Goal: Use online tool/utility: Utilize a website feature to perform a specific function

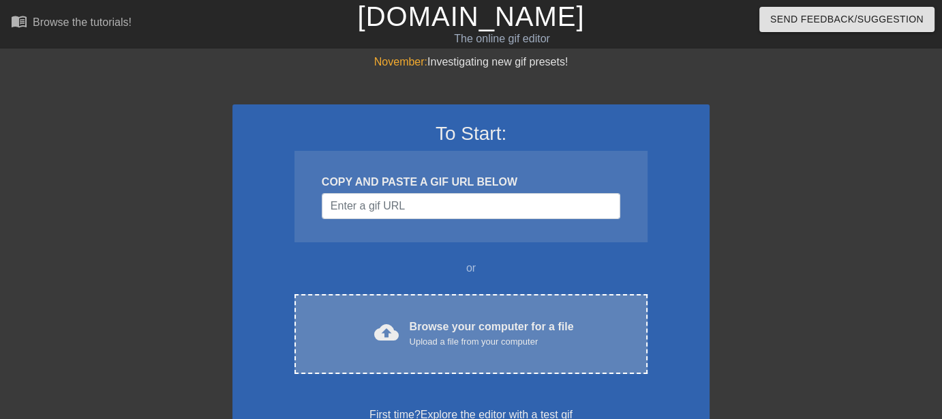
click at [491, 318] on div "Browse your computer for a file Upload a file from your computer" at bounding box center [492, 333] width 164 height 30
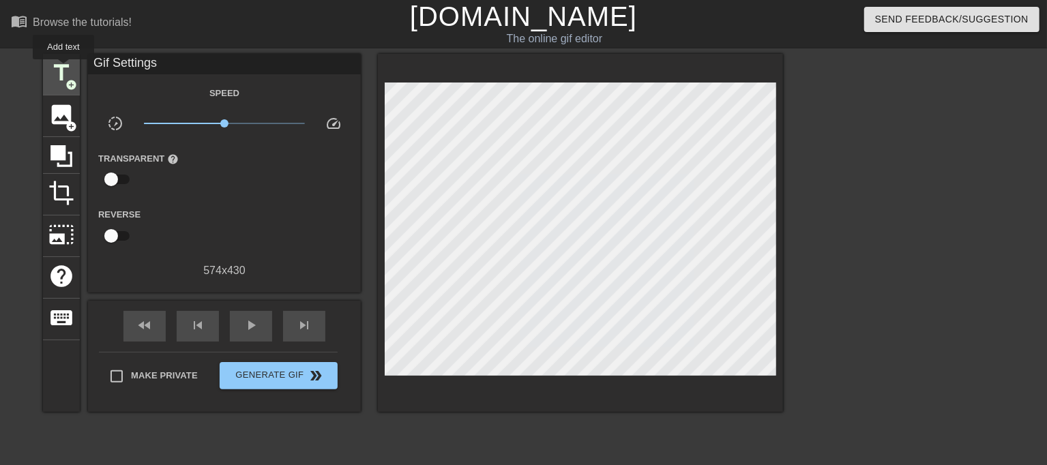
click at [63, 69] on span "title" at bounding box center [61, 73] width 26 height 26
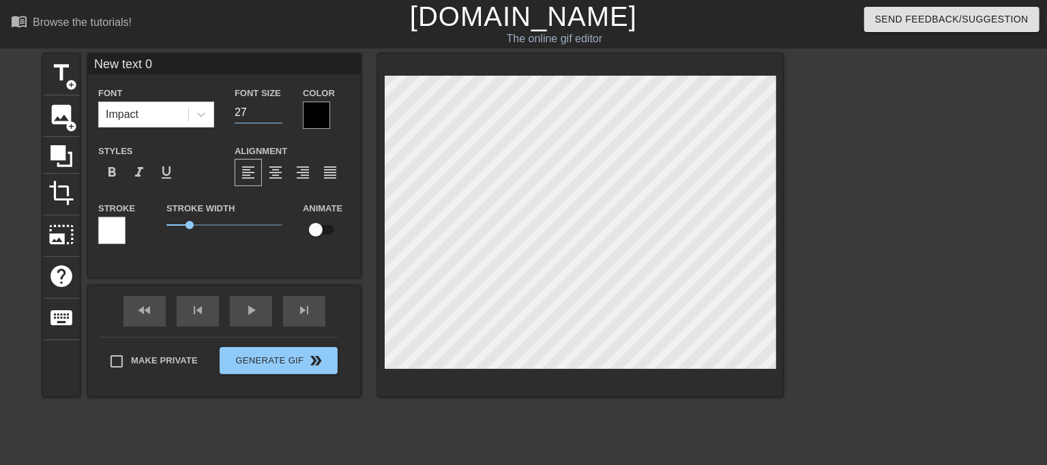
type input "26"
click at [278, 116] on input "26" at bounding box center [259, 113] width 48 height 22
click at [183, 110] on div "Impact" at bounding box center [143, 114] width 89 height 25
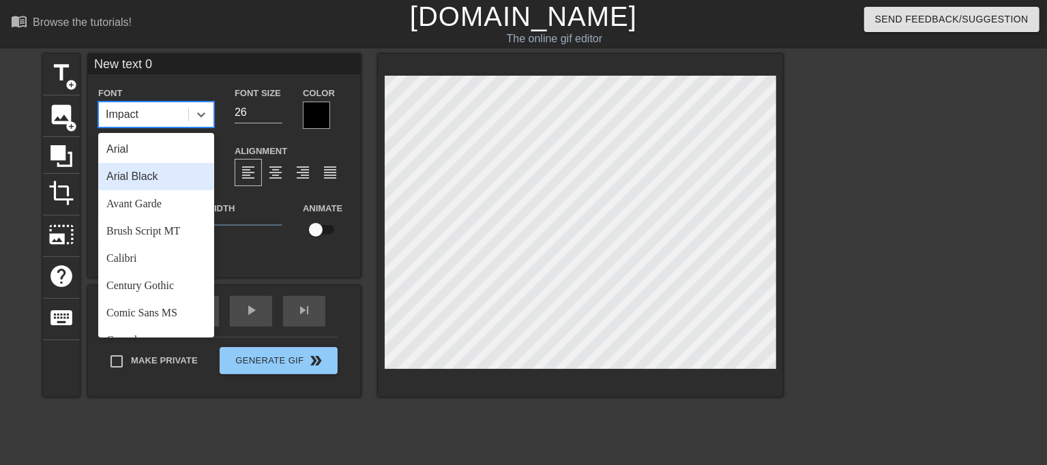
scroll to position [488, 0]
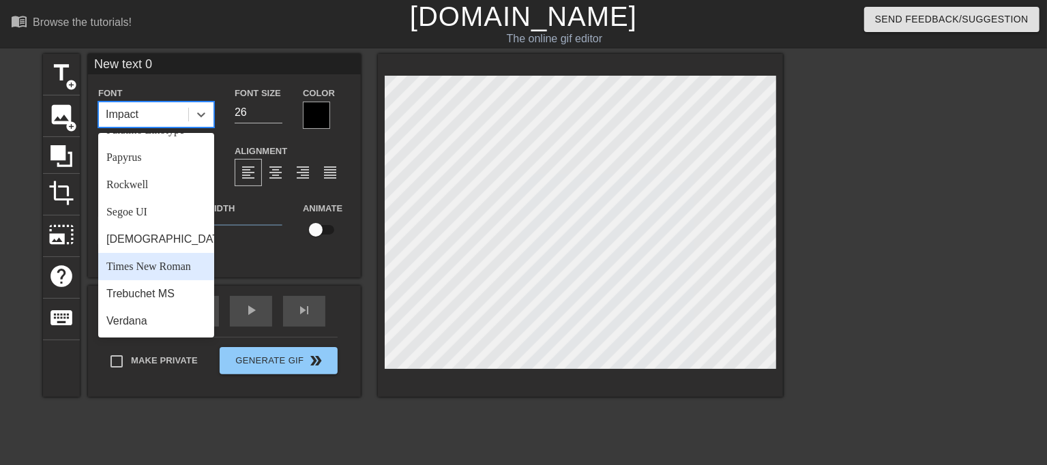
click at [170, 269] on div "Times New Roman" at bounding box center [156, 266] width 116 height 27
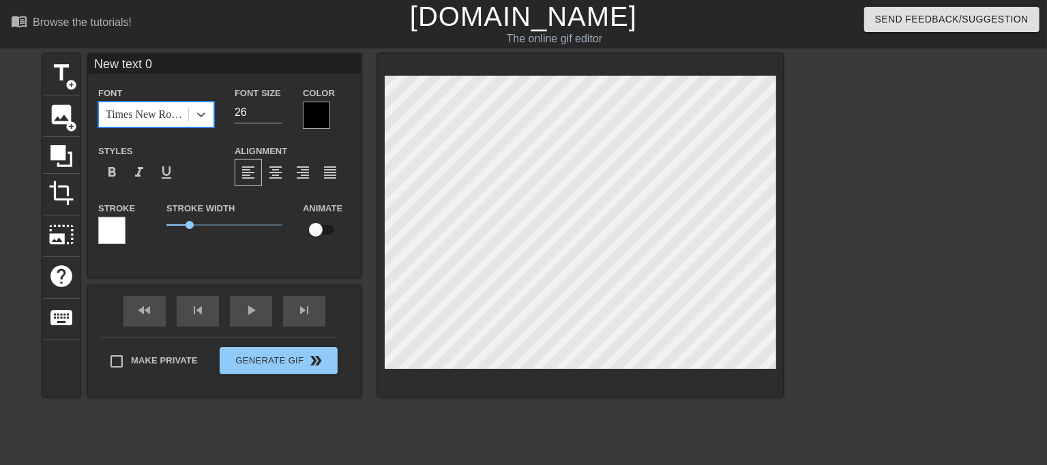
click at [320, 112] on div at bounding box center [316, 115] width 27 height 27
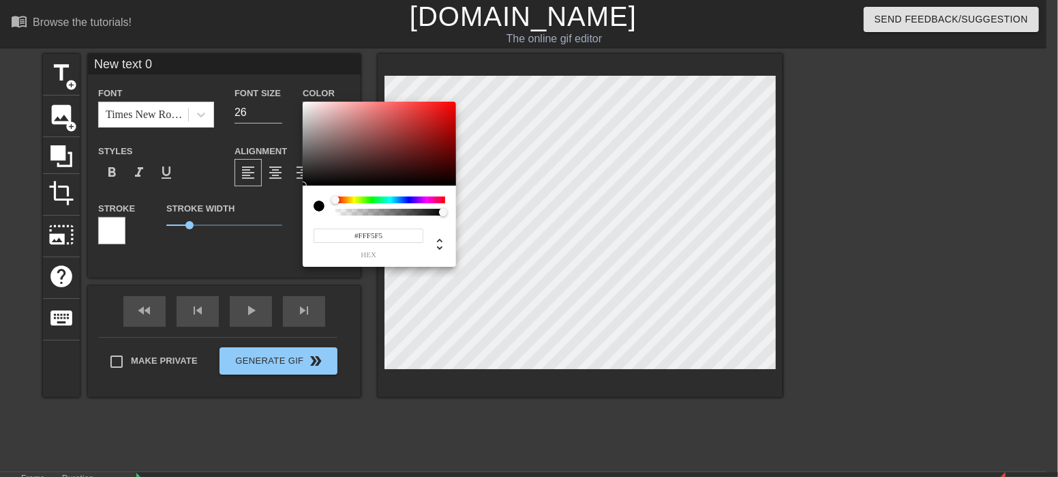
type input "#FFFFFF"
drag, startPoint x: 321, startPoint y: 113, endPoint x: 252, endPoint y: 48, distance: 95.1
click at [252, 48] on div "#FFFFFF hex" at bounding box center [529, 238] width 1058 height 477
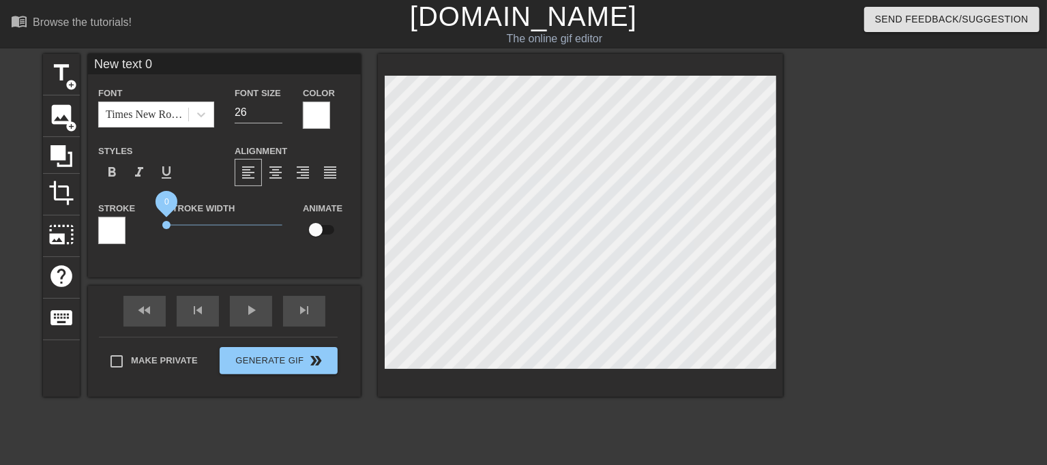
drag, startPoint x: 194, startPoint y: 221, endPoint x: 87, endPoint y: 222, distance: 107.1
click at [110, 222] on div "Stroke Stroke Width 0 Animate" at bounding box center [224, 228] width 273 height 57
click at [279, 117] on input "25" at bounding box center [259, 113] width 48 height 22
click at [279, 117] on input "24" at bounding box center [259, 113] width 48 height 22
click at [279, 117] on input "23" at bounding box center [259, 113] width 48 height 22
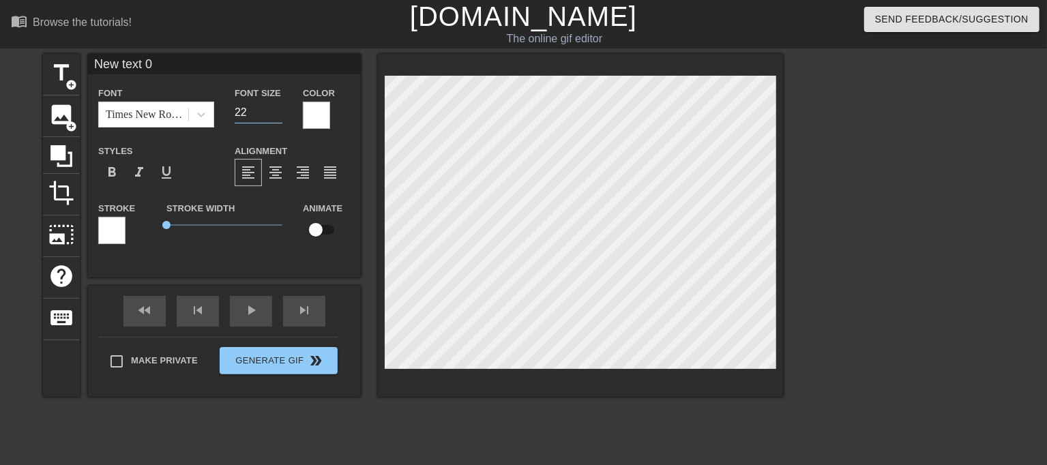
click at [279, 117] on input "22" at bounding box center [259, 113] width 48 height 22
click at [279, 117] on input "21" at bounding box center [259, 113] width 48 height 22
type input "20"
click at [279, 117] on input "20" at bounding box center [259, 113] width 48 height 22
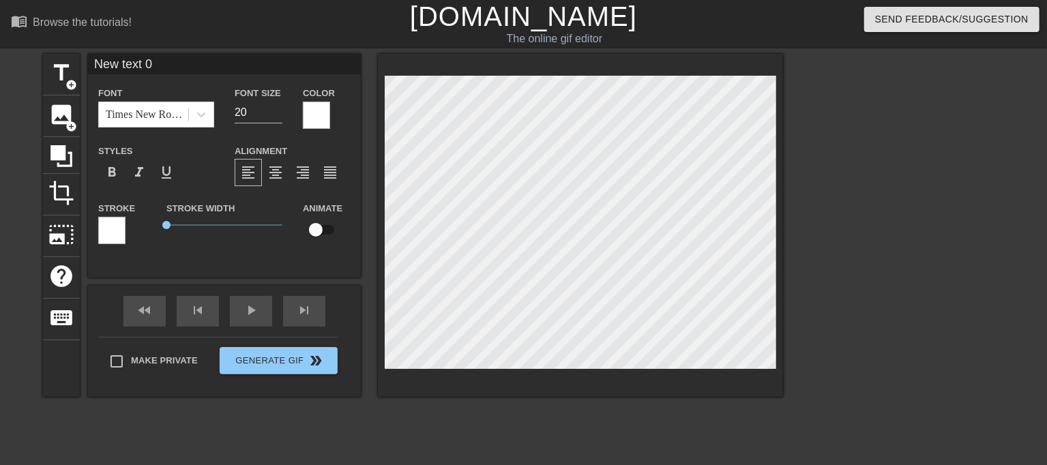
paste textarea "Loremi dolor, sita consect adipi eli seddo eiusmo temporin. Utl et dolo magna a…"
type input "Loremi dolor, sita consect adipi eli seddo eiusmo temporin.Utl et dolo magna al…"
type textarea "Loremi dolor, sita consect adipi eli seddo eiusmo temporin. Utl et dolo magna a…"
type input "Loremi dolor, sita consect adipi eli seddo eiusmo temporin.Utl et dolo magna al…"
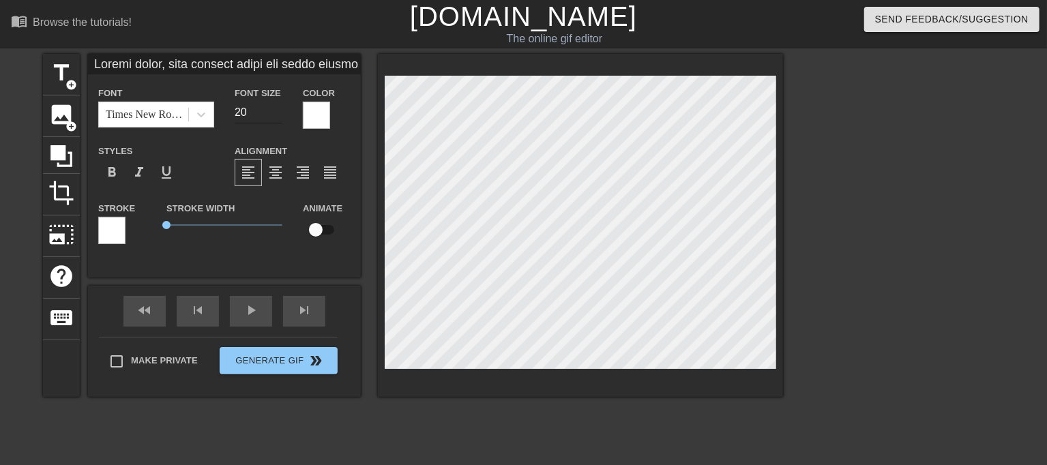
type input "19"
type input "Loremi dolor, sita consect adipi eli seddo eiusmo temporin.Utl et dolo magna al…"
type input "18"
type input "Loremi dolor, sita consect adipi eli seddo eiusmo temporin.Utl et dolo magna al…"
type input "17"
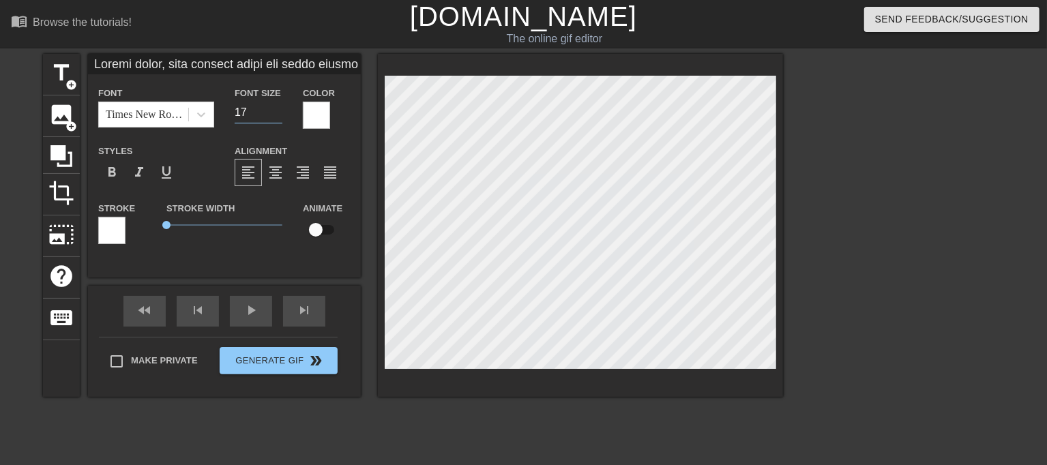
type input "Loremi dolor, sita consect adipi eli seddo eiusmo temporin.Utl et dolo magna al…"
type input "16"
type input "Loremi dolor, sita consect adipi eli seddo eiusmo temporin.Utl et dolo magna al…"
type input "15"
type input "Loremi dolor, sita consect adipi eli seddo eiusmo temporin.Utl et dolo magna al…"
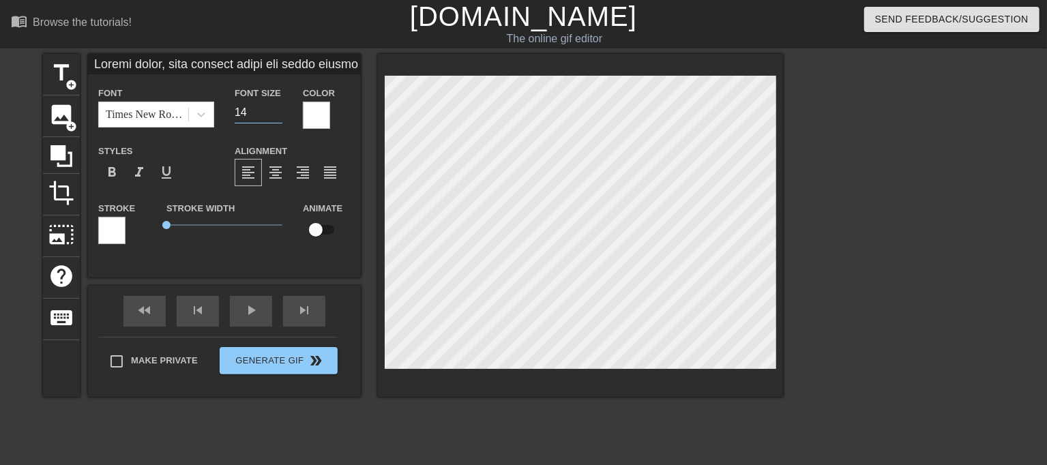
type input "13"
click at [278, 114] on input "13" at bounding box center [259, 113] width 48 height 22
type input "Loremi dolor, sita consect adipi eli seddo eiusmo temporin.Utl et dolo magna al…"
click at [778, 117] on div at bounding box center [580, 225] width 405 height 343
type input "Loremi dolor, sita consect adipi eli seddo eiusmo temporin.Utl et dolo magna al…"
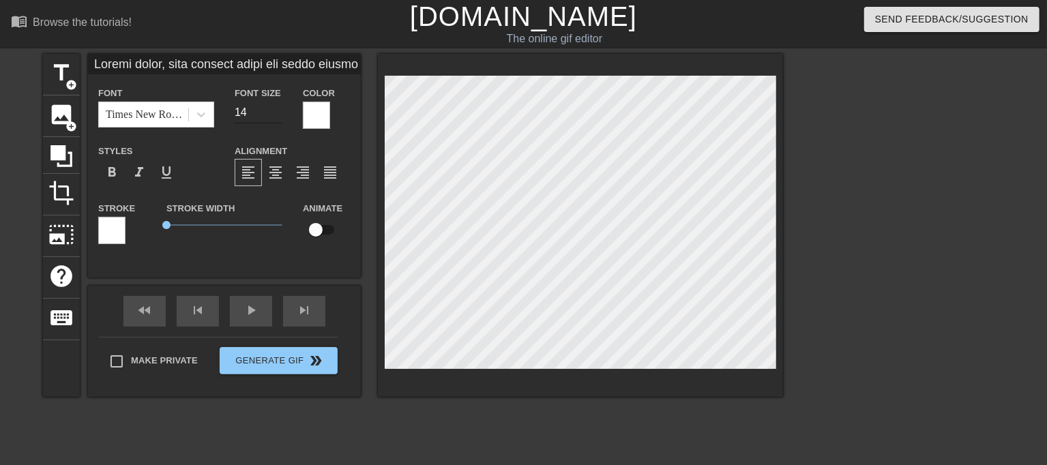
type input "14"
click at [275, 106] on input "14" at bounding box center [259, 113] width 48 height 22
type input "Loremi dolor, sita consect adipi eli seddo eiusmo temporin.Utl et dolo magna al…"
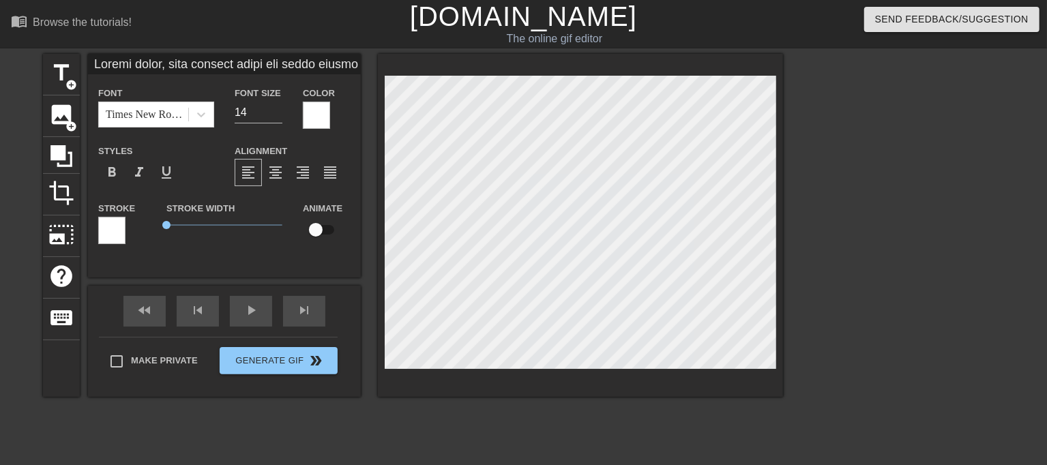
type textarea "Loremi dolor, sita consect adipi eli seddo eiusmo temporin. Utl et dolo magna a…"
type input "Loremi dolor, sita consect adipi eli seddo eiusmo temporin.Utl et dolo magna al…"
type textarea "Loremi dolor, sita consect adipi eli seddo eiusmo temporin. Utl et dolo magna a…"
type input "Loremi dolor, sita consect adipi eli seddo eiusmo temporin.Utl et dolo magna al…"
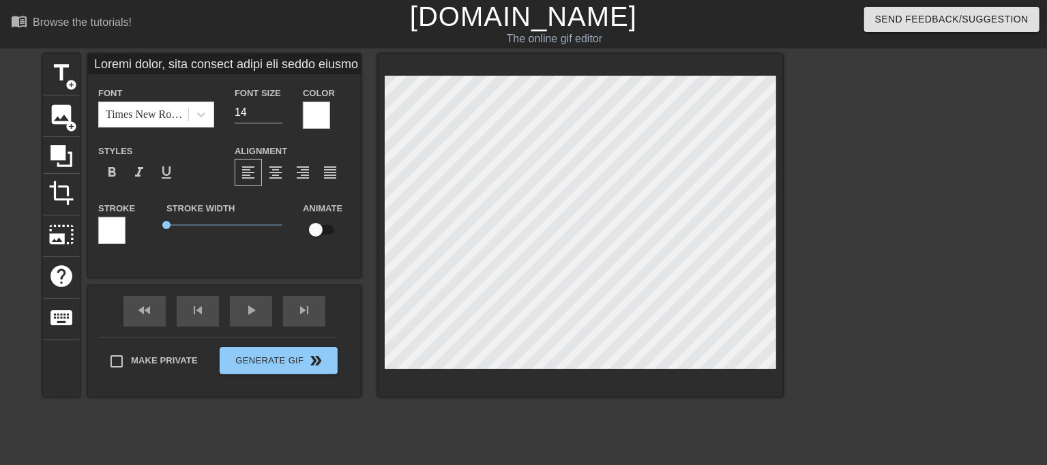
type textarea "Loremi dolor, sita consect adipi eli seddo eiusmo temporin. Utl et dolo magna a…"
type input "Loremi dolor, sita consect adipi eli seddo eiusmo temporin.Utl et dolo magna al…"
type textarea "Loremi dolor, sita consect adipi eli seddo eiusmo temporin. Utl et dolo magna a…"
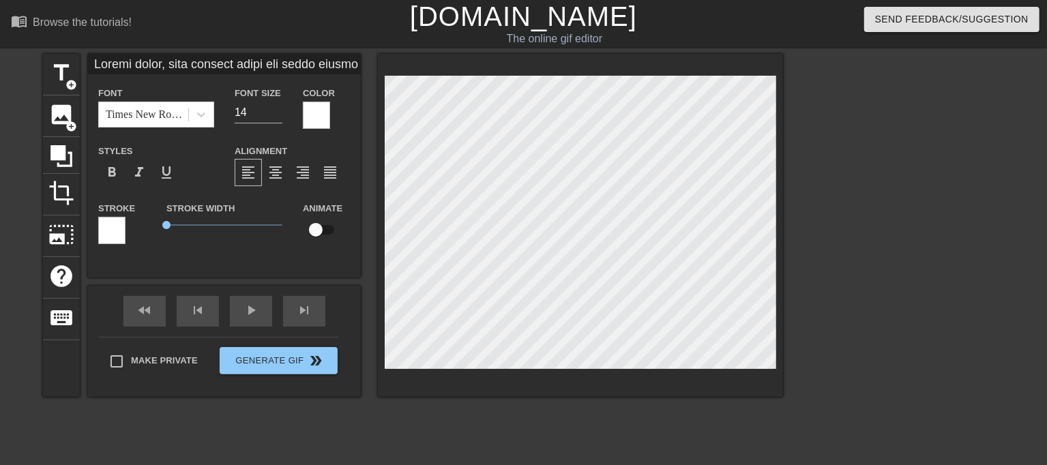
scroll to position [10, 20]
type input "Loremi dolor, sita consect adipi eli seddo eiusmo temporin.Utl et dolo magna al…"
type textarea "Loremi dolor, sita consect adipi eli seddo eiusmo temporin. Utl et dolo magna a…"
click at [175, 222] on span "0.35" at bounding box center [224, 225] width 116 height 16
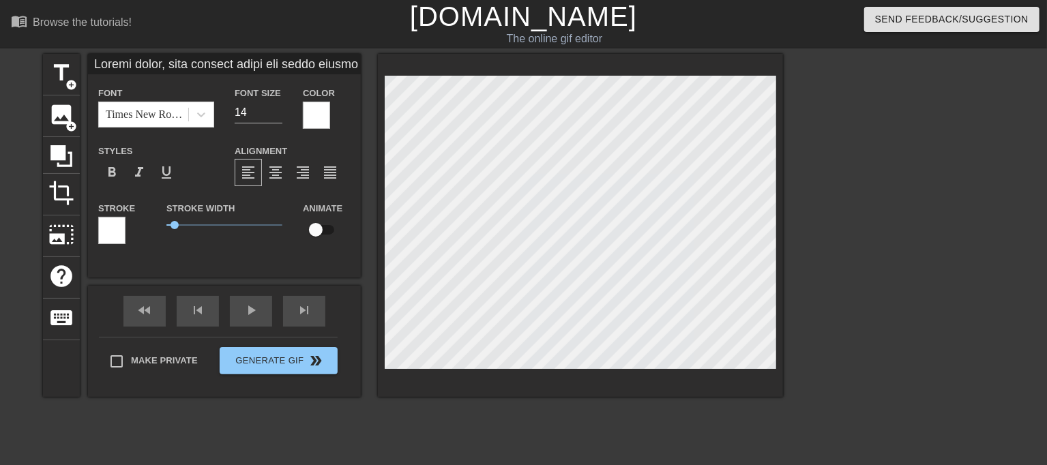
click at [117, 230] on div at bounding box center [111, 230] width 27 height 27
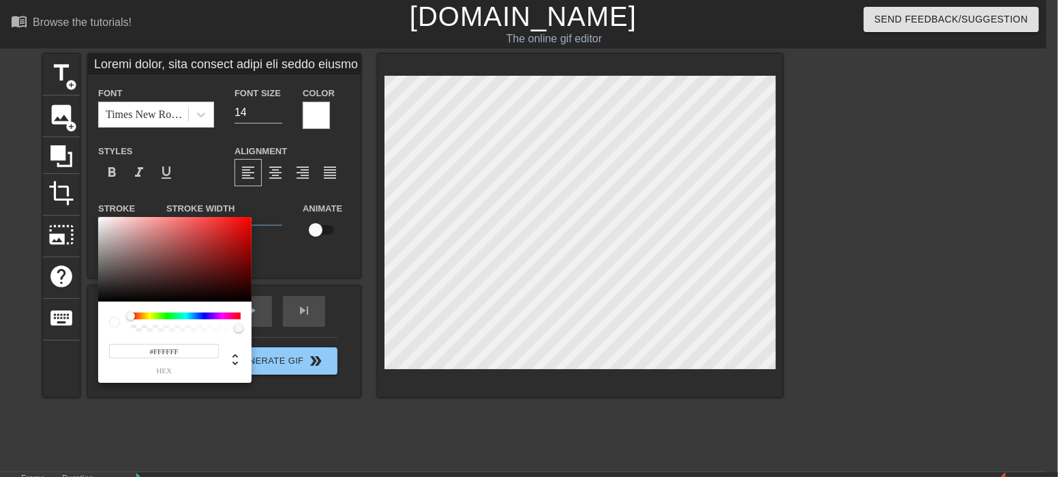
type input "Loremi dolor, sita consect adipi eli seddo eiusmo temporin.Utl et dolo magna al…"
type input "#B38080"
type input "Loremi dolor, sita consect adipi eli seddo eiusmo temporin.Utl et dolo magna al…"
type input "#B17F7F"
type input "Loremi dolor, sita consect adipi eli seddo eiusmo temporin.Utl et dolo magna al…"
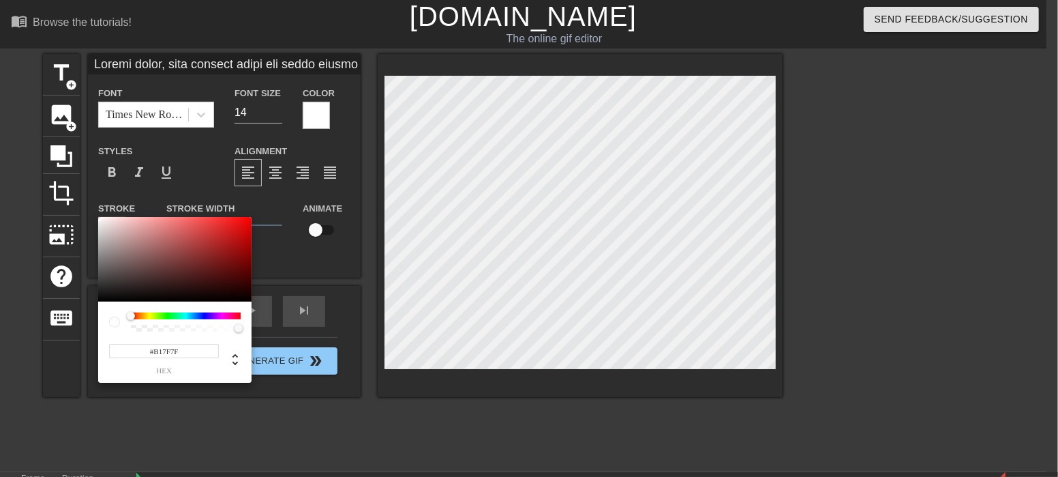
type input "#B37777"
type input "Loremi dolor, sita consect adipi eli seddo eiusmo temporin.Utl et dolo magna al…"
type input "#C46262"
type input "Loremi dolor, sita consect adipi eli seddo eiusmo temporin.Utl et dolo magna al…"
type input "#D44848"
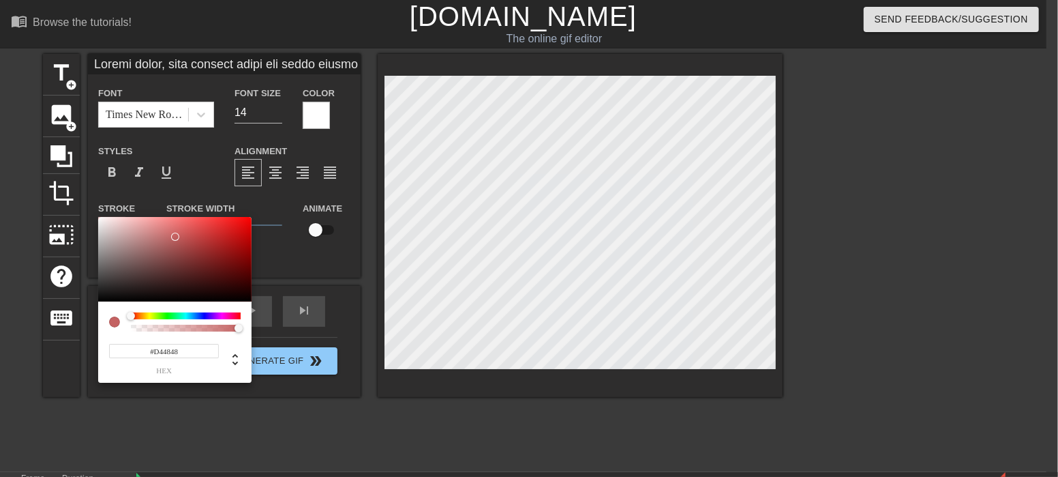
type input "Loremi dolor, sita consect adipi eli seddo eiusmo temporin.Utl et dolo magna al…"
type input "#E92E2E"
type input "Loremi dolor, sita consect adipi eli seddo eiusmo temporin.Utl et dolo magna al…"
type input "#F12424"
type input "Loremi dolor, sita consect adipi eli seddo eiusmo temporin.Utl et dolo magna al…"
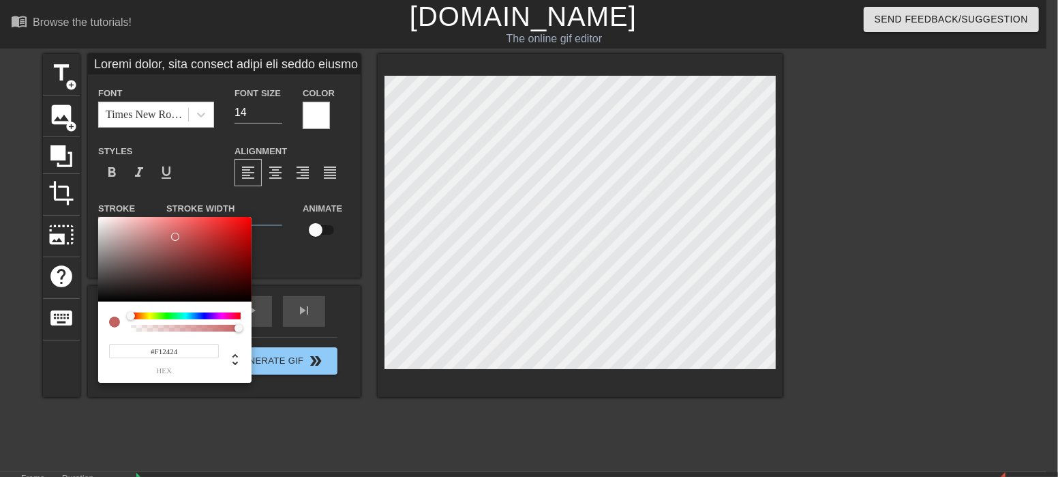
type input "#FD1818"
type input "Loremi dolor, sita consect adipi eli seddo eiusmo temporin.Utl et dolo magna al…"
type input "#FF1212"
type input "Loremi dolor, sita consect adipi eli seddo eiusmo temporin.Utl et dolo magna al…"
type input "#FF1111"
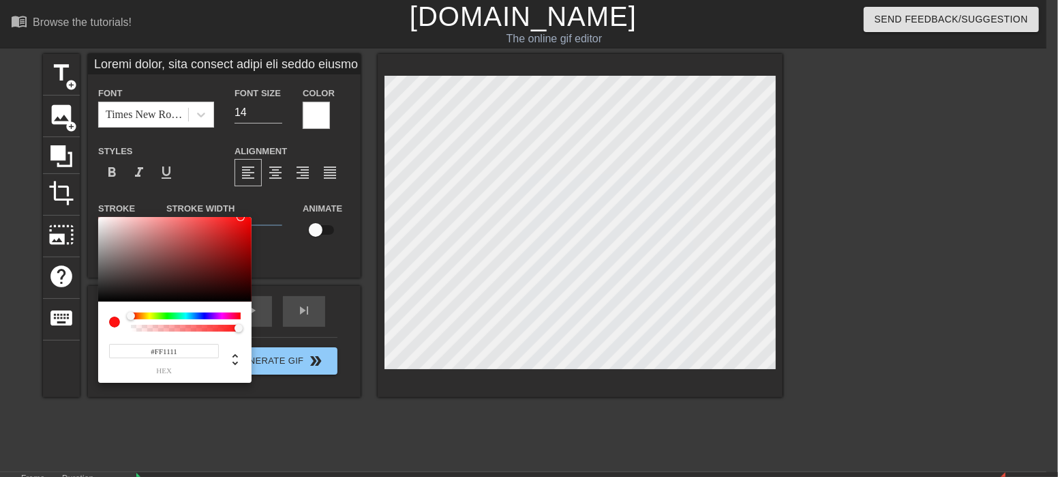
type input "Loremi dolor, sita consect adipi eli seddo eiusmo temporin.Utl et dolo magna al…"
type input "#FF0C0C"
type input "Loremi dolor, sita consect adipi eli seddo eiusmo temporin.Utl et dolo magna al…"
type input "#FF0000"
type input "Loremi dolor, sita consect adipi eli seddo eiusmo temporin.Utl et dolo magna al…"
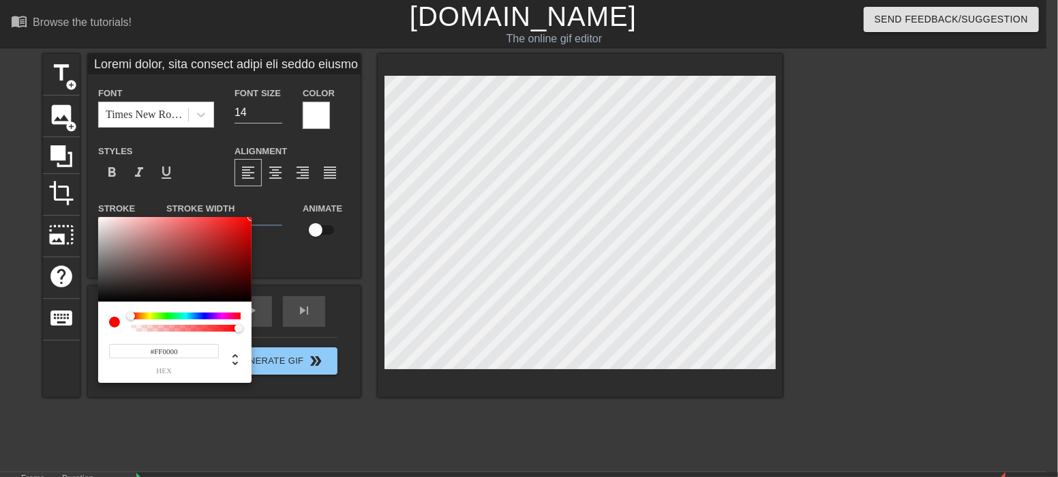
type input "#FF0101"
type input "Loremi dolor, sita consect adipi eli seddo eiusmo temporin.Utl et dolo magna al…"
type input "#FF0404"
type input "Loremi dolor, sita consect adipi eli seddo eiusmo temporin.Utl et dolo magna al…"
type input "#FF0505"
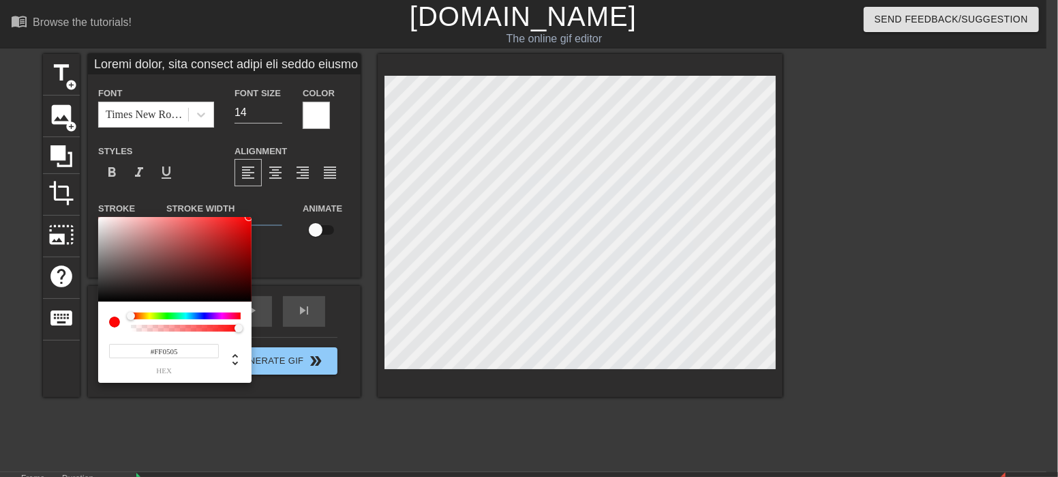
type input "Loremi dolor, sita consect adipi eli seddo eiusmo temporin.Utl et dolo magna al…"
type input "#FF0808"
type input "Loremi dolor, sita consect adipi eli seddo eiusmo temporin.Utl et dolo magna al…"
type input "#FF0F0F"
type input "Loremi dolor, sita consect adipi eli seddo eiusmo temporin.Utl et dolo magna al…"
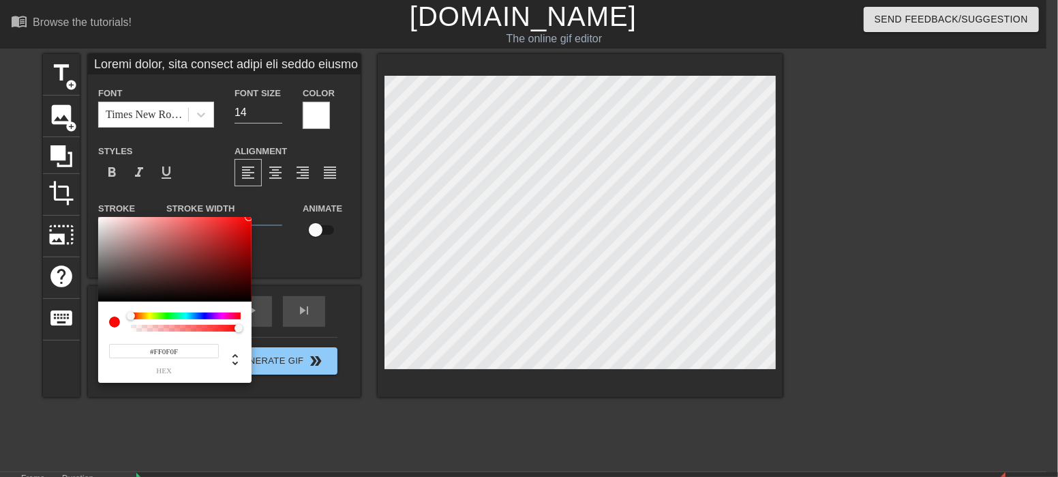
type input "#FF1212"
type input "Loremi dolor, sita consect adipi eli seddo eiusmo temporin.Utl et dolo magna al…"
type input "#FF1717"
type input "Loremi dolor, sita consect adipi eli seddo eiusmo temporin.Utl et dolo magna al…"
type input "#FD1D1D"
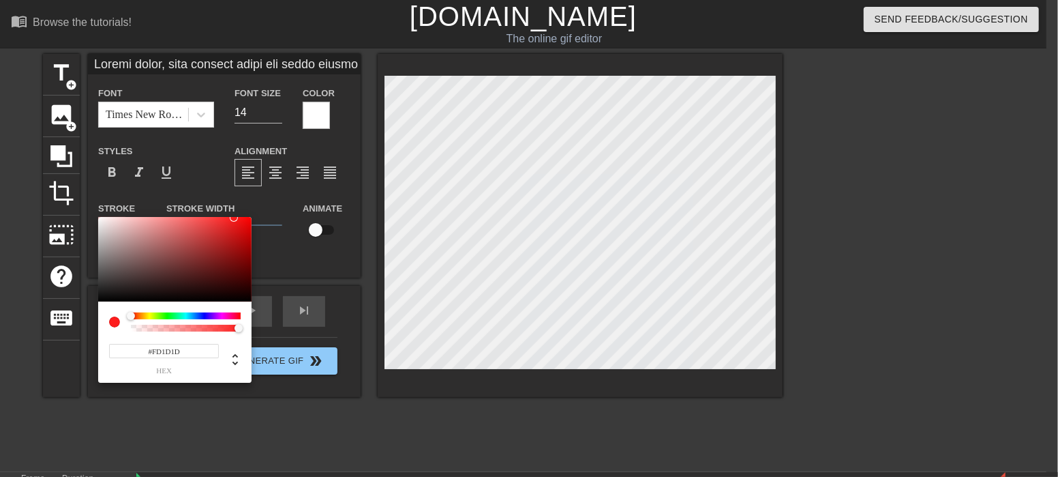
type input "Loremi dolor, sita consect adipi eli seddo eiusmo temporin.Utl et dolo magna al…"
type input "#C22323"
type input "Loremi dolor, sita consect adipi eli seddo eiusmo temporin.Utl et dolo magna al…"
type input "#772424"
type input "Loremi dolor, sita consect adipi eli seddo eiusmo temporin.Utl et dolo magna al…"
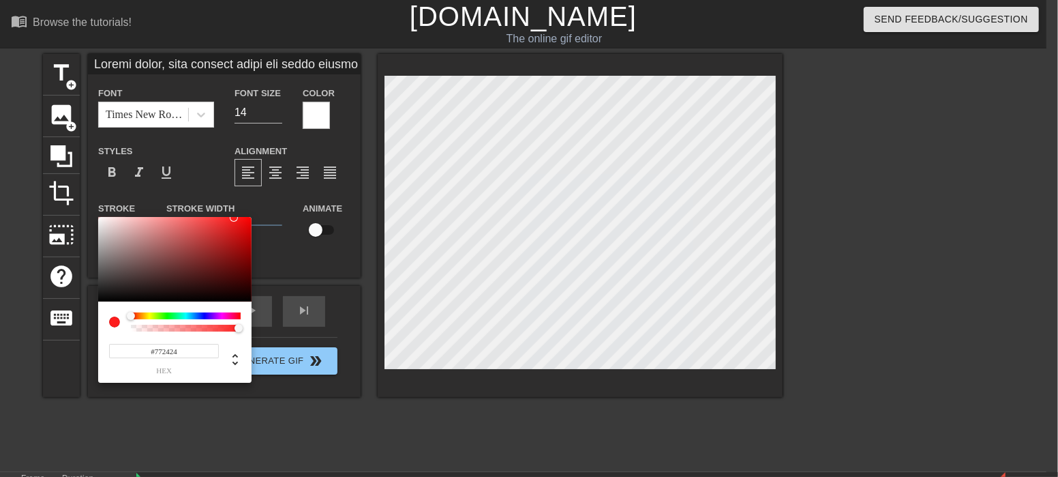
type input "#5B1F1F"
type input "Loremi dolor, sita consect adipi eli seddo eiusmo temporin.Utl et dolo magna al…"
type input "#521C1C"
type input "Loremi dolor, sita consect adipi eli seddo eiusmo temporin.Utl et dolo magna al…"
type input "#481818"
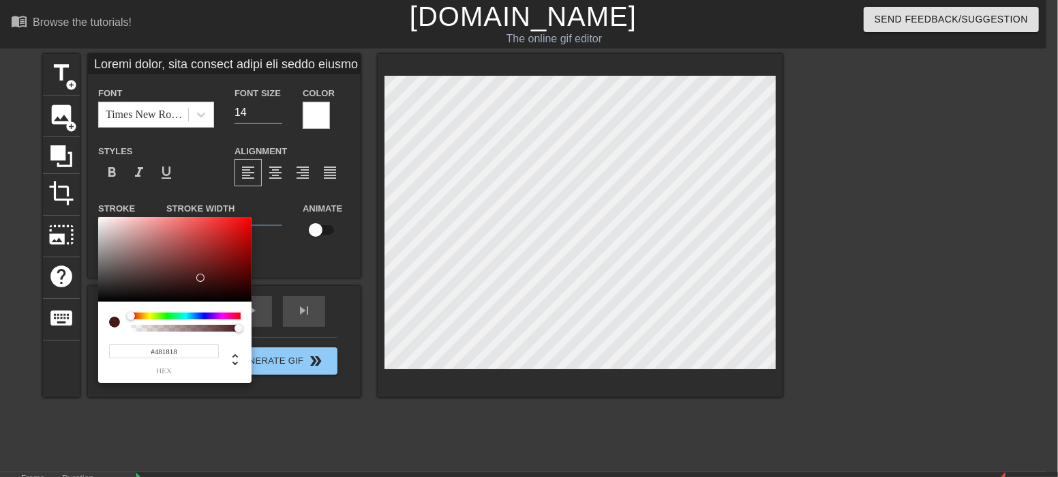
type input "Loremi dolor, sita consect adipi eli seddo eiusmo temporin.Utl et dolo magna al…"
type input "#381313"
type input "Loremi dolor, sita consect adipi eli seddo eiusmo temporin.Utl et dolo magna al…"
type input "#270D0D"
type input "Loremi dolor, sita consect adipi eli seddo eiusmo temporin.Utl et dolo magna al…"
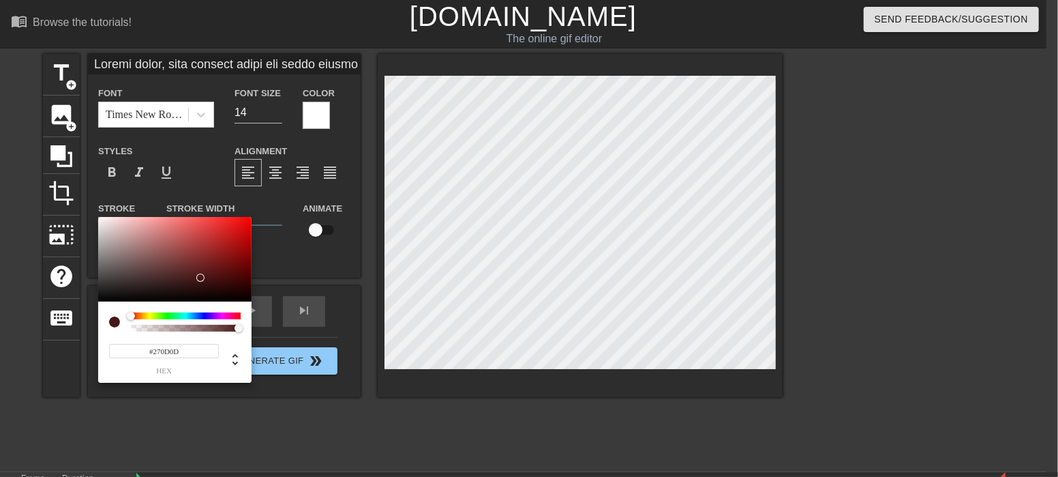
type input "#140707"
type input "Loremi dolor, sita consect adipi eli seddo eiusmo temporin.Utl et dolo magna al…"
type input "#0E0505"
type input "Loremi dolor, sita consect adipi eli seddo eiusmo temporin.Utl et dolo magna al…"
type input "#0C0404"
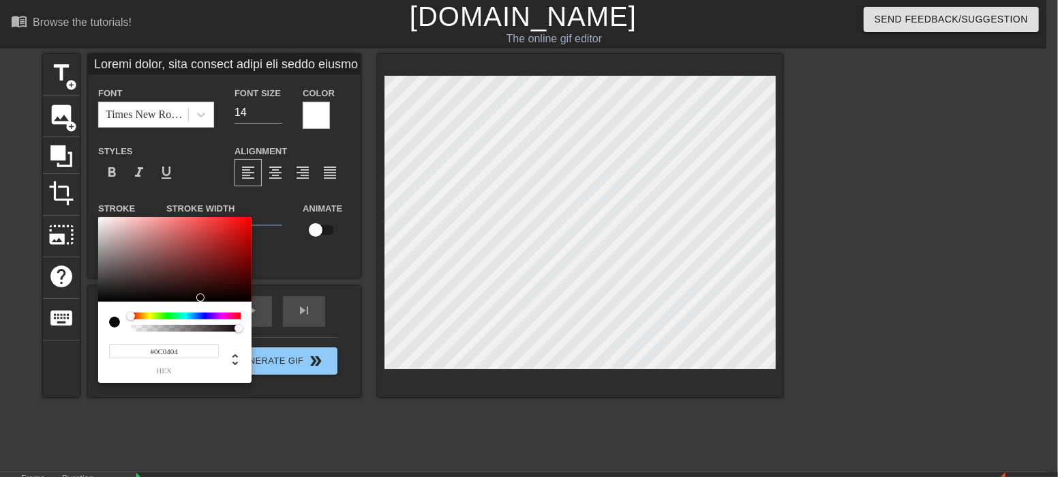
type input "Loremi dolor, sita consect adipi eli seddo eiusmo temporin.Utl et dolo magna al…"
type input "#0A0303"
type input "Loremi dolor, sita consect adipi eli seddo eiusmo temporin.Utl et dolo magna al…"
type input "#060202"
type input "Loremi dolor, sita consect adipi eli seddo eiusmo temporin.Utl et dolo magna al…"
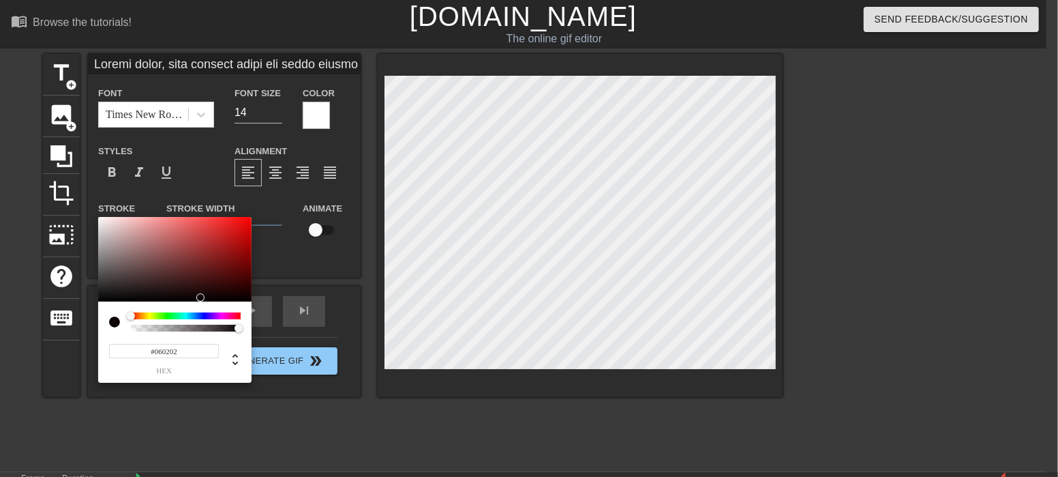
type input "#040101"
type input "Loremi dolor, sita consect adipi eli seddo eiusmo temporin.Utl et dolo magna al…"
type input "#C34A4A"
type input "Loremi dolor, sita consect adipi eli seddo eiusmo temporin.Utl et dolo magna al…"
type input "#C34B4B"
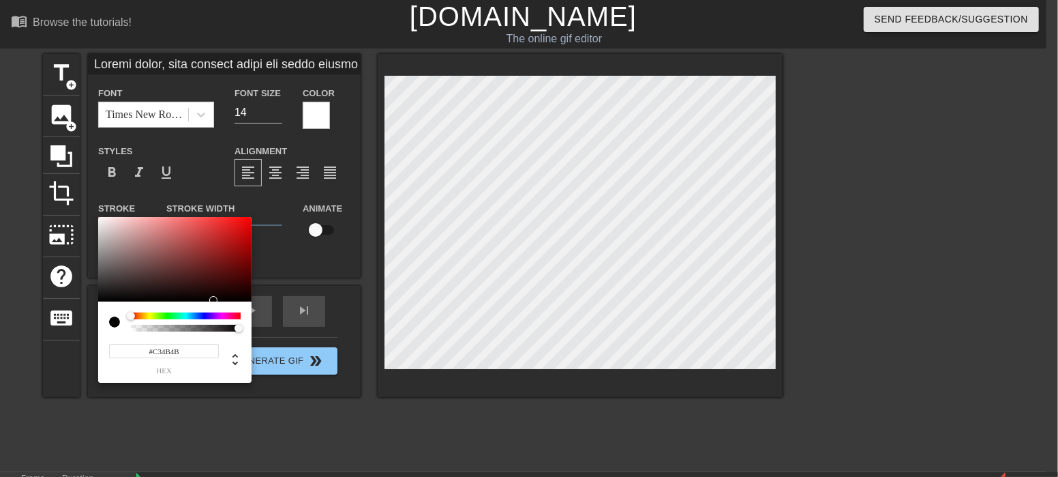
type input "Loremi dolor, sita consect adipi eli seddo eiusmo temporin.Utl et dolo magna al…"
type input "#C35454"
type input "Loremi dolor, sita consect adipi eli seddo eiusmo temporin.Utl et dolo magna al…"
type input "#C37979"
type input "Loremi dolor, sita consect adipi eli seddo eiusmo temporin.Utl et dolo magna al…"
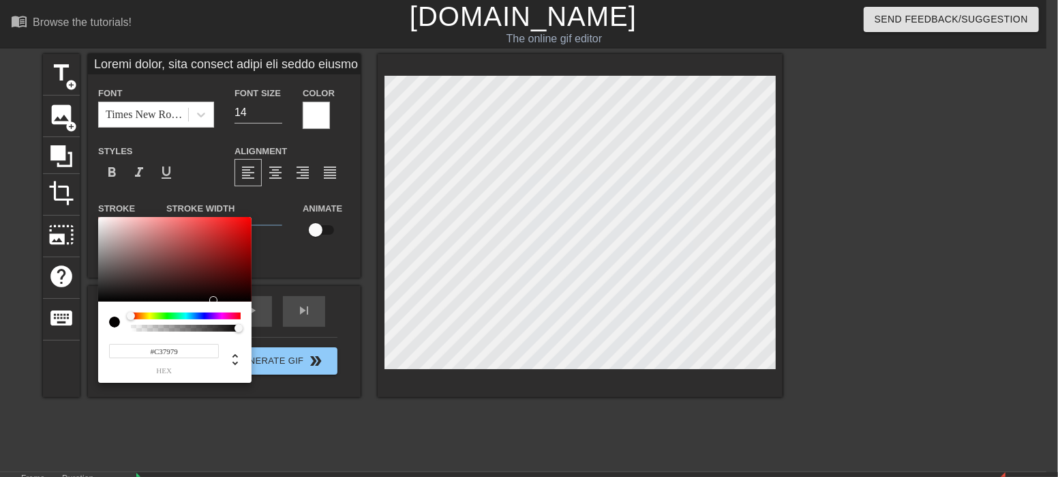
type input "#C39999"
type input "Loremi dolor, sita consect adipi eli seddo eiusmo temporin.Utl et dolo magna al…"
type input "#C3B0B0"
type input "Loremi dolor, sita consect adipi eli seddo eiusmo temporin.Utl et dolo magna al…"
type input "#C3B7B7"
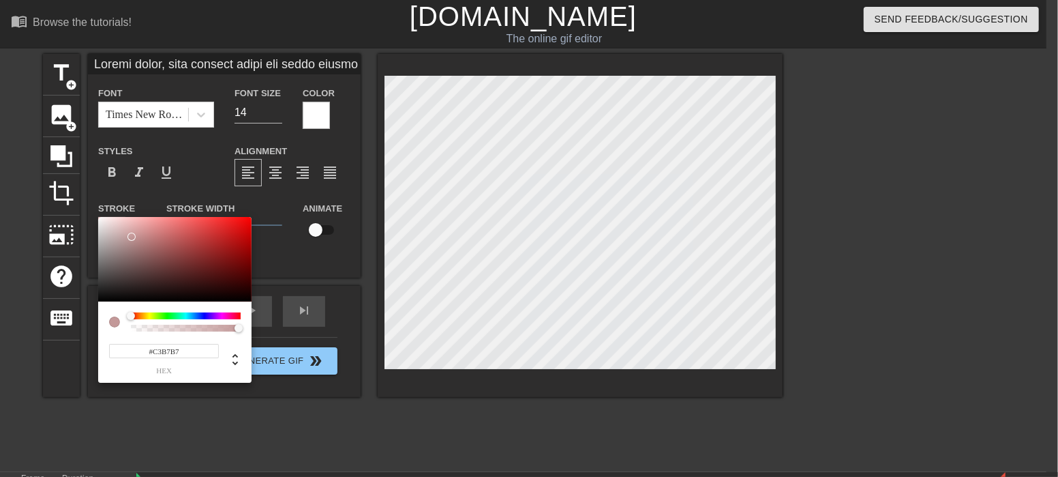
type input "Loremi dolor, sita consect adipi eli seddo eiusmo temporin.Utl et dolo magna al…"
type input "#C3B8B8"
type input "Loremi dolor, sita consect adipi eli seddo eiusmo temporin.Utl et dolo magna al…"
type input "#0A0A0A"
type input "Loremi dolor, sita consect adipi eli seddo eiusmo temporin.Utl et dolo magna al…"
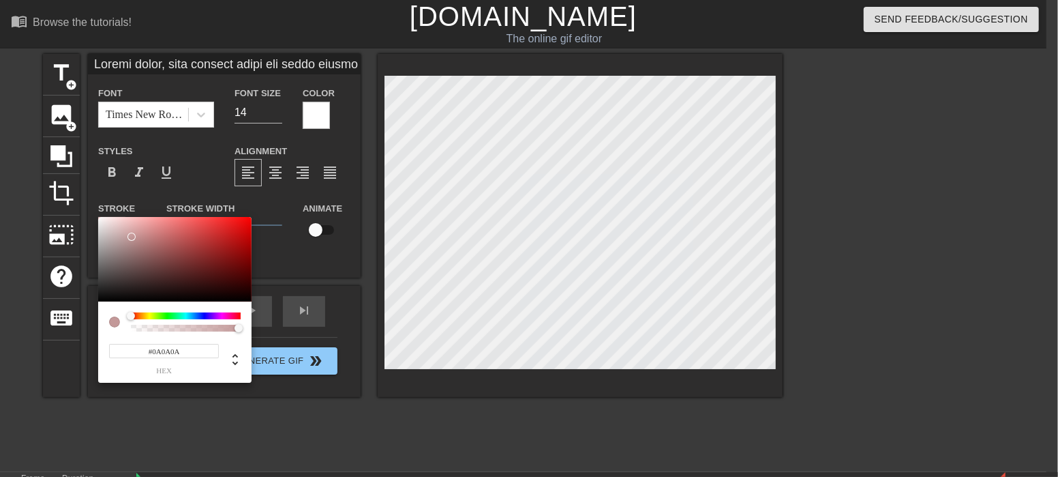
type input "#191717"
type input "Loremi dolor, sita consect adipi eli seddo eiusmo temporin.Utl et dolo magna al…"
type input "#272323"
type input "Loremi dolor, sita consect adipi eli seddo eiusmo temporin.Utl et dolo magna al…"
type input "#382F2F"
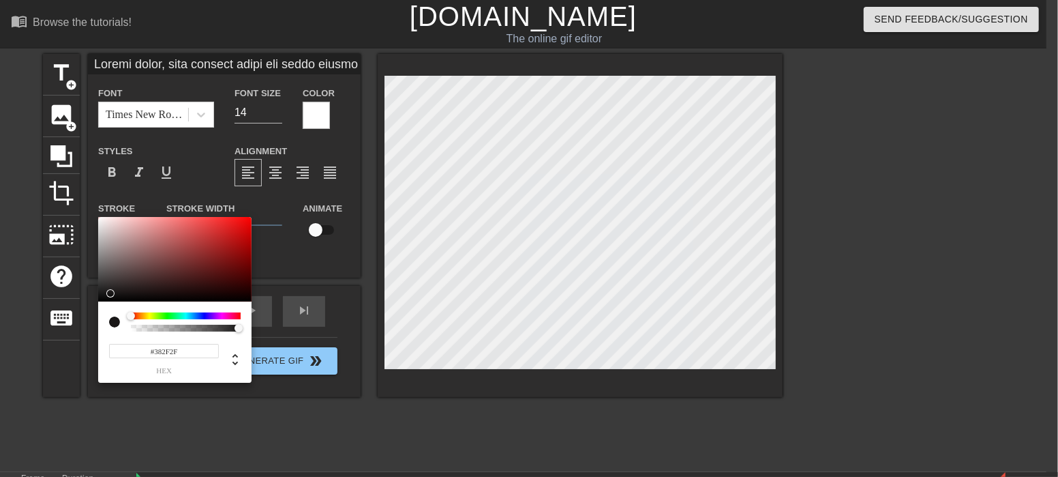
type input "Loremi dolor, sita consect adipi eli seddo eiusmo temporin.Utl et dolo magna al…"
type input "#4E3F3F"
type input "Loremi dolor, sita consect adipi eli seddo eiusmo temporin.Utl et dolo magna al…"
type input "#564545"
type input "Loremi dolor, sita consect adipi eli seddo eiusmo temporin.Utl et dolo magna al…"
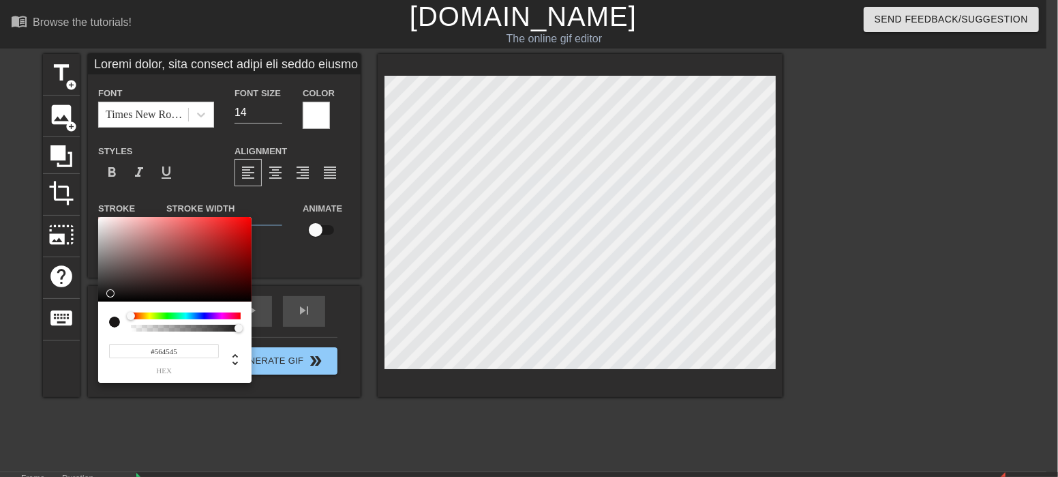
type input "#654C4C"
type input "Loremi dolor, sita consect adipi eli seddo eiusmo temporin.Utl et dolo magna al…"
type input "#6F5151"
type input "Loremi dolor, sita consect adipi eli seddo eiusmo temporin.Utl et dolo magna al…"
type input "#795555"
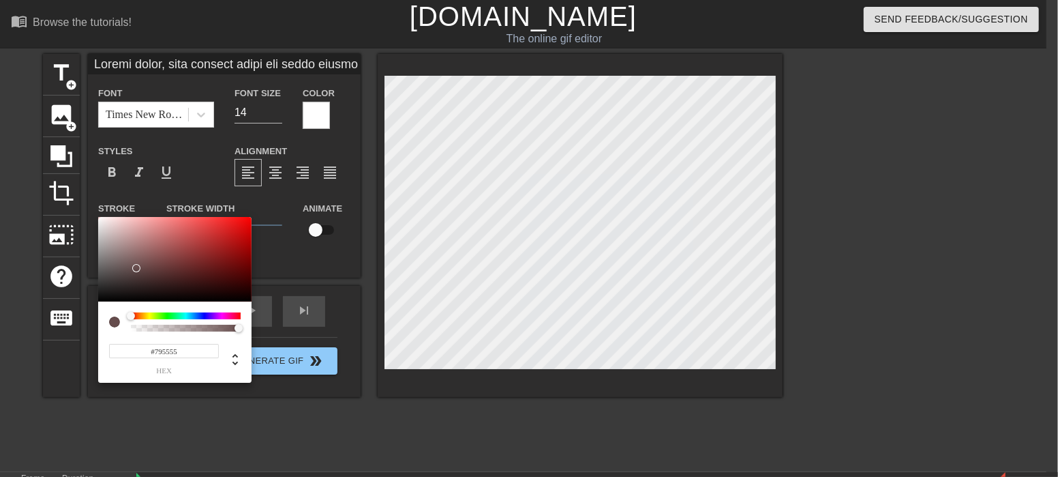
type input "Loremi dolor, sita consect adipi eli seddo eiusmo temporin.Utl et dolo magna al…"
type input "#905959"
type input "Loremi dolor, sita consect adipi eli seddo eiusmo temporin.Utl et dolo magna al…"
type input "#9C5A5A"
type input "Loremi dolor, sita consect adipi eli seddo eiusmo temporin.Utl et dolo magna al…"
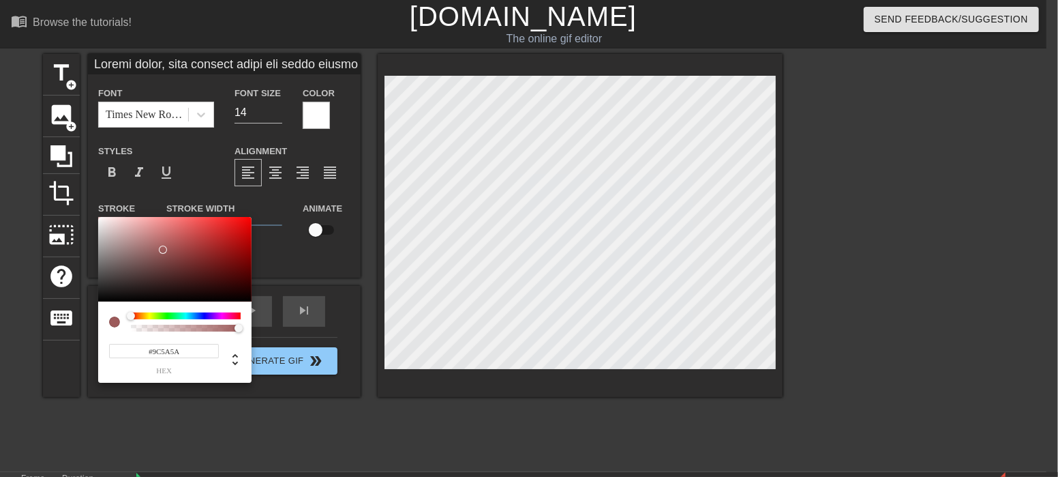
type input "#A15959"
type input "Loremi dolor, sita consect adipi eli seddo eiusmo temporin.Utl et dolo magna al…"
type input "#A75757"
type input "Loremi dolor, sita consect adipi eli seddo eiusmo temporin.Utl et dolo magna al…"
type input "#A75555"
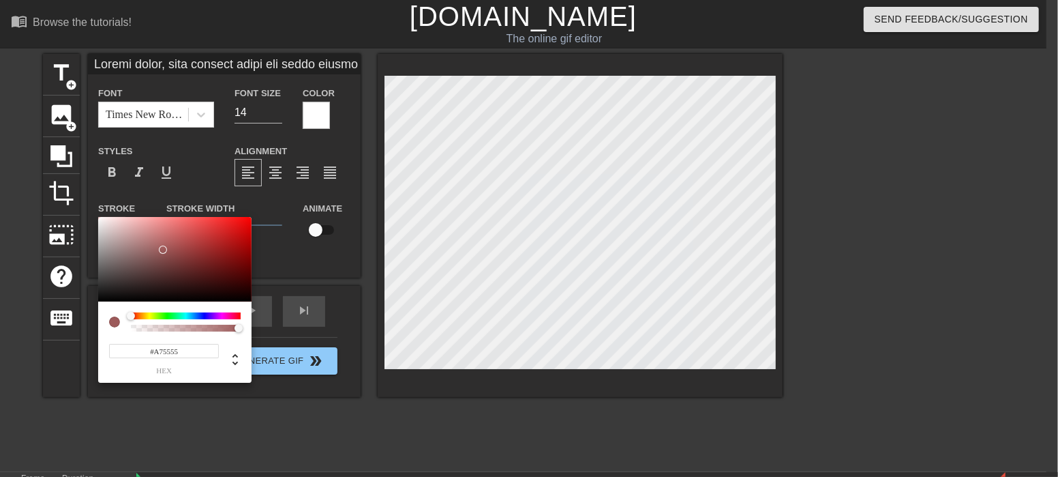
type input "Loremi dolor, sita consect adipi eli seddo eiusmo temporin.Utl et dolo magna al…"
type input "#A15151"
type input "Loremi dolor, sita consect adipi eli seddo eiusmo temporin.Utl et dolo magna al…"
type input "#964C4C"
type input "Loremi dolor, sita consect adipi eli seddo eiusmo temporin.Utl et dolo magna al…"
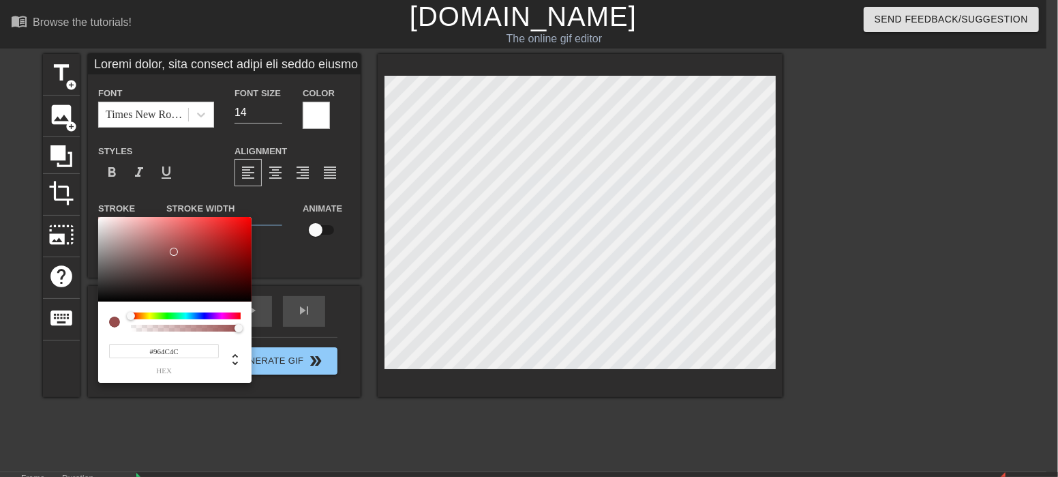
type input "#904949"
type input "Loremi dolor, sita consect adipi eli seddo eiusmo temporin.Utl et dolo magna al…"
type input "#884242"
type input "Loremi dolor, sita consect adipi eli seddo eiusmo temporin.Utl et dolo magna al…"
type input "#843E3E"
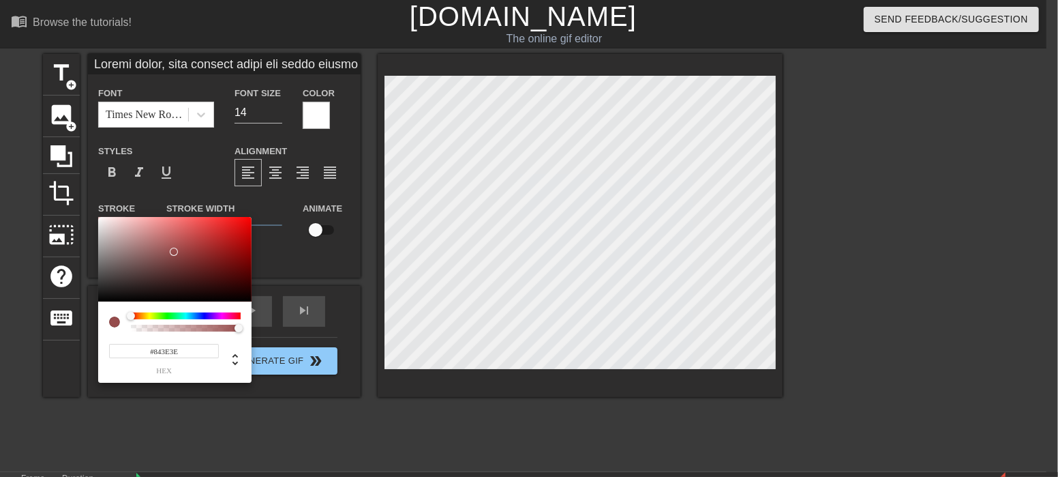
type input "Loremi dolor, sita consect adipi eli seddo eiusmo temporin.Utl et dolo magna al…"
type input "#793434"
type input "Loremi dolor, sita consect adipi eli seddo eiusmo temporin.Utl et dolo magna al…"
type input "#752E2E"
type input "Loremi dolor, sita consect adipi eli seddo eiusmo temporin.Utl et dolo magna al…"
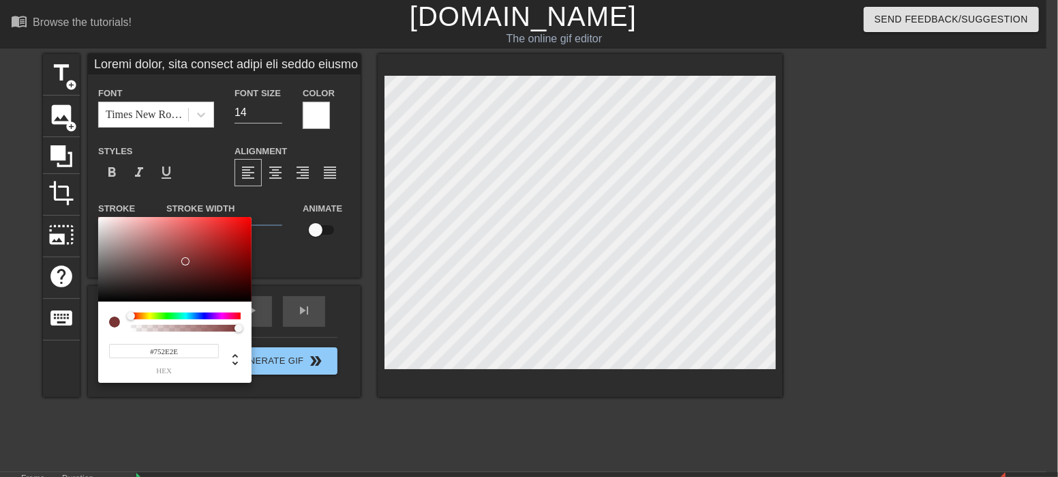
type input "#6D2727"
type input "Loremi dolor, sita consect adipi eli seddo eiusmo temporin.Utl et dolo magna al…"
type input "#6B2121"
type input "Loremi dolor, sita consect adipi eli seddo eiusmo temporin.Utl et dolo magna al…"
type input "#691F1F"
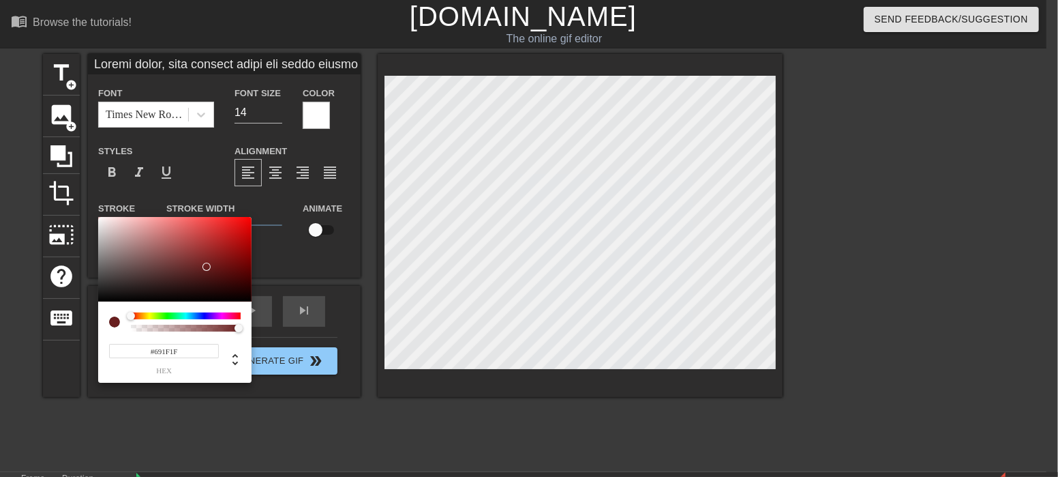
type input "Loremi dolor, sita consect adipi eli seddo eiusmo temporin.Utl et dolo magna al…"
type input "#691E1E"
type input "Loremi dolor, sita consect adipi eli seddo eiusmo temporin.Utl et dolo magna al…"
type input "#671D1D"
type input "Loremi dolor, sita consect adipi eli seddo eiusmo temporin.Utl et dolo magna al…"
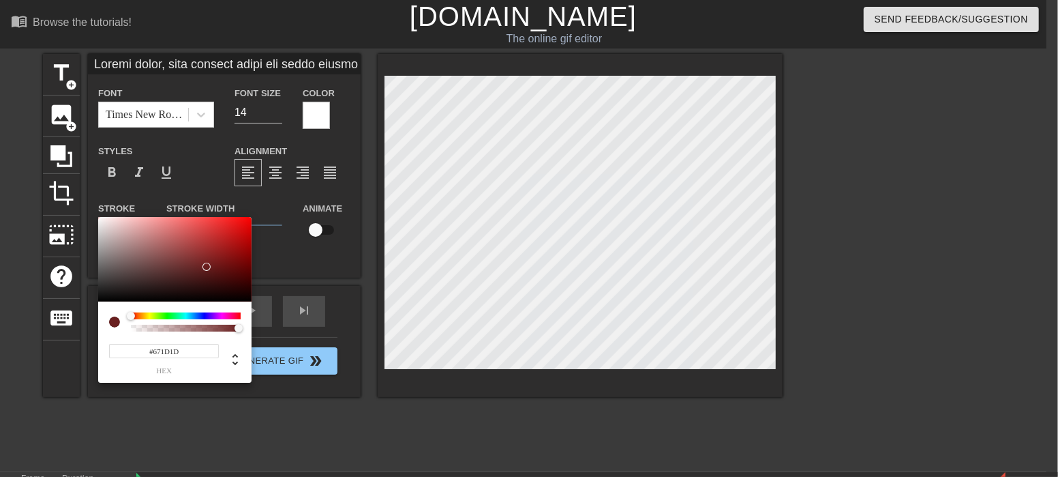
type input "#651D1D"
type input "Loremi dolor, sita consect adipi eli seddo eiusmo temporin.Utl et dolo magna al…"
type input "#631C1C"
type input "Loremi dolor, sita consect adipi eli seddo eiusmo temporin.Utl et dolo magna al…"
type input "#611C1C"
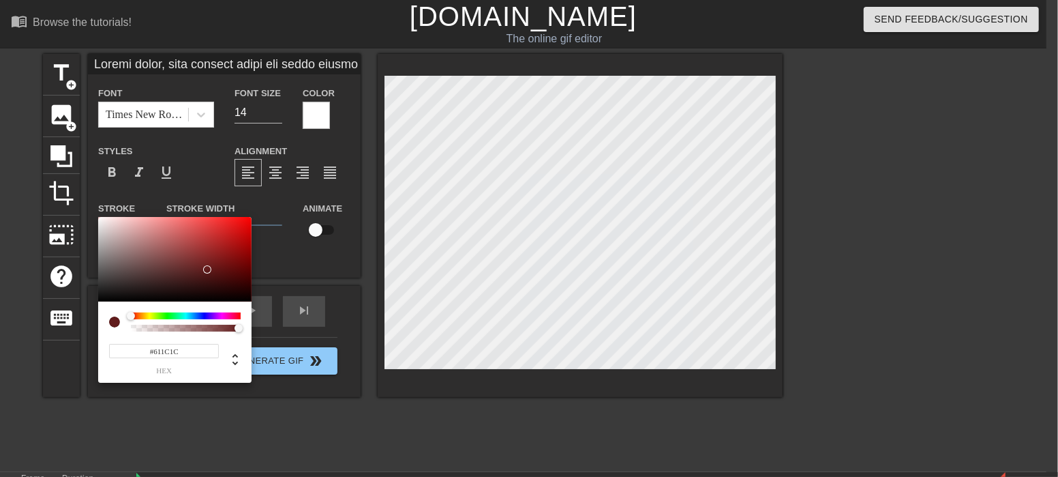
drag, startPoint x: 142, startPoint y: 243, endPoint x: 207, endPoint y: 269, distance: 70.7
click at [207, 269] on div at bounding box center [174, 259] width 153 height 85
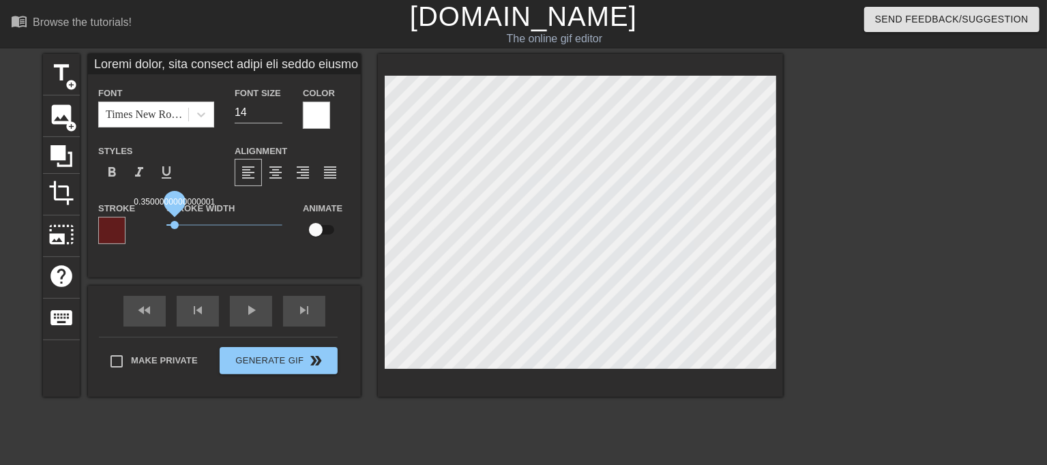
type input "Loremi dolor, sita consect adipi eli seddo eiusmo temporin.Utl et dolo magna al…"
drag, startPoint x: 169, startPoint y: 224, endPoint x: 144, endPoint y: 229, distance: 25.8
click at [146, 229] on div "Stroke Stroke Width 0 Animate" at bounding box center [224, 228] width 273 height 57
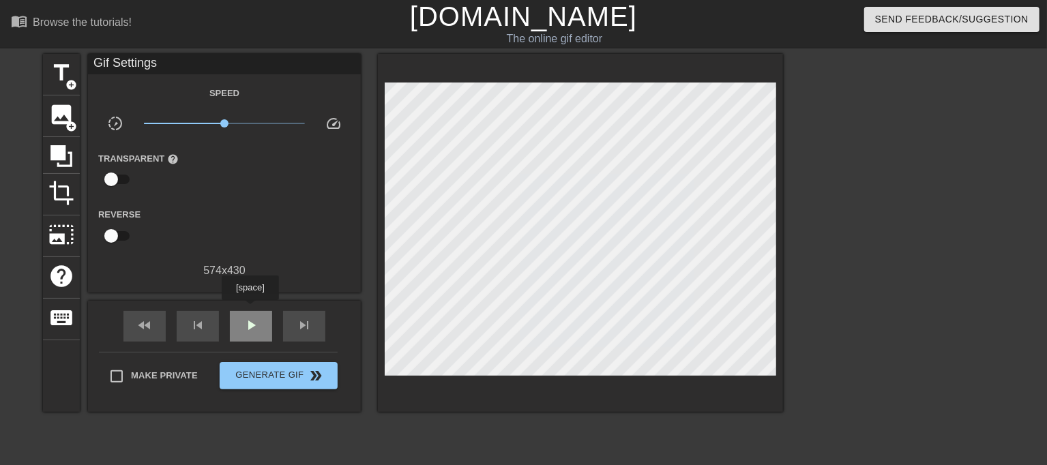
click at [250, 311] on div "play_arrow" at bounding box center [251, 326] width 42 height 31
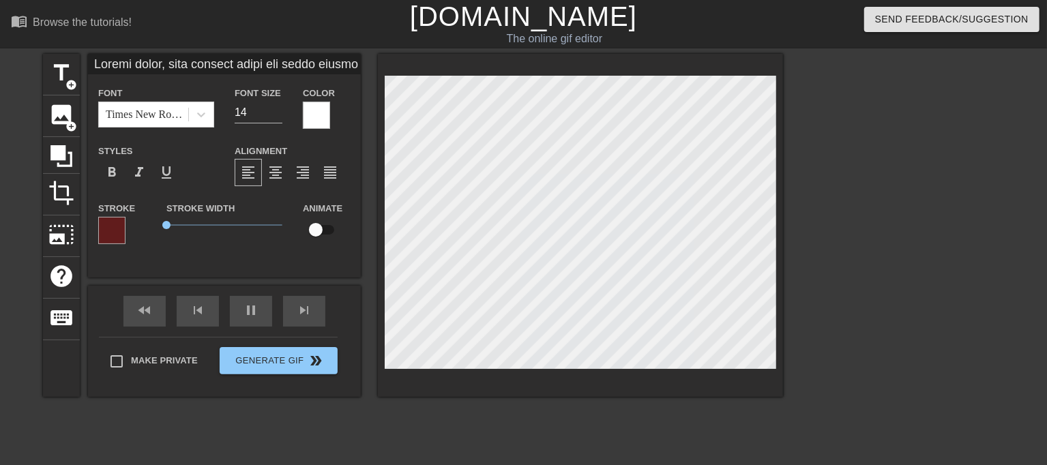
scroll to position [1, 1]
type input "Видишь милая, твоя мамочка знаят что такое чёрные мальчики.Мне на этом видео вс…"
type textarea "Видишь милая, твоя мамочка знаят что такое чёрные мальчики. Мне на этом видео в…"
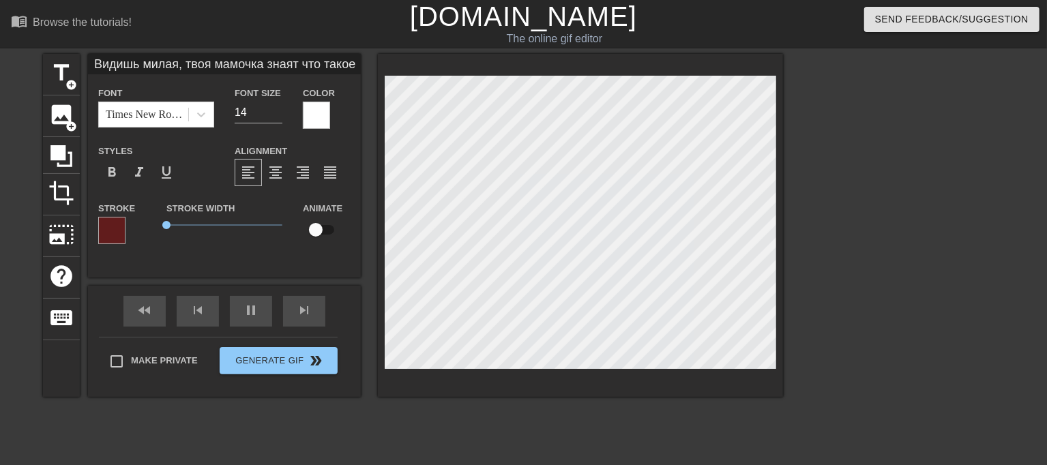
click at [998, 254] on div at bounding box center [901, 258] width 205 height 409
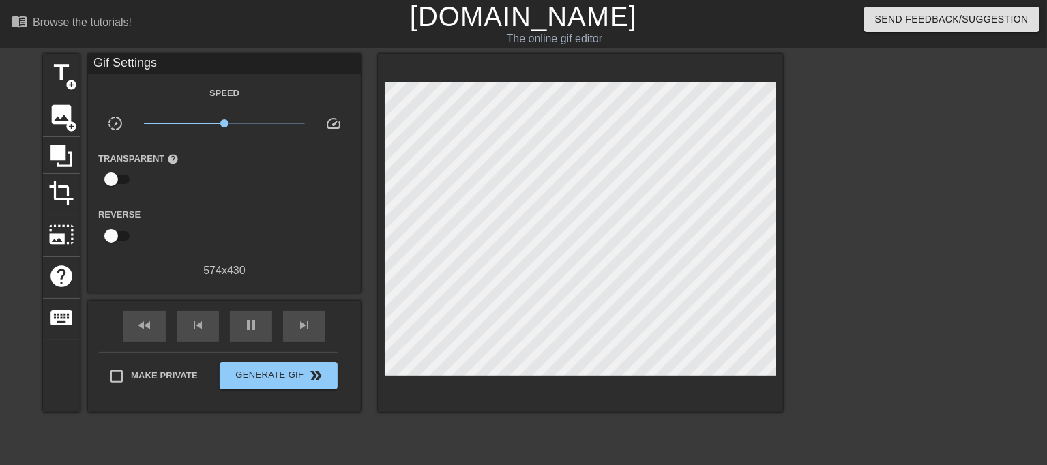
click at [904, 309] on div at bounding box center [901, 258] width 205 height 409
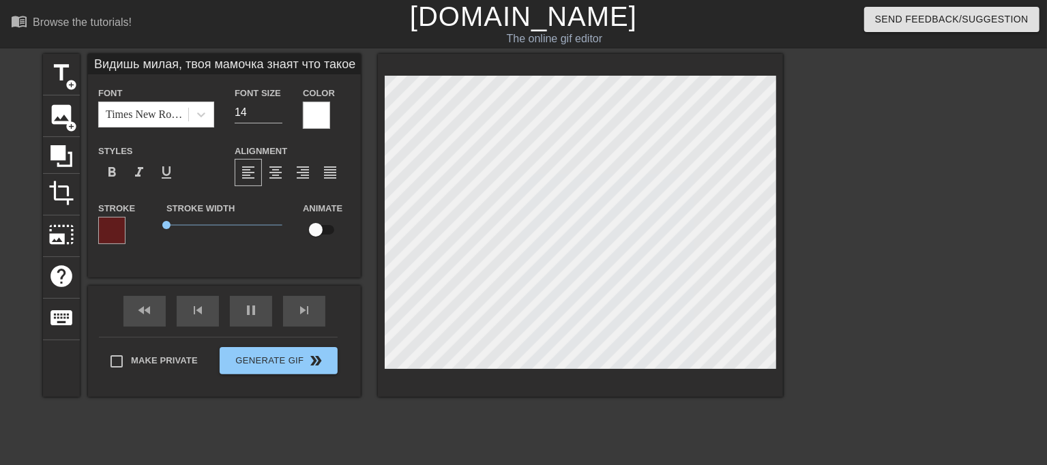
scroll to position [1, 1]
type input "Видишь милая, твоя мамочка знаят что такое чёрные мальчики.Мне на этом видео вс…"
type textarea "Видишь милая, твоя мамочка знаят что такое чёрные мальчики. Мне на этом видео в…"
type input "Видишь милая, твоя мамочка знаят что такое чёрные мальчики.Мне на этом видео вс…"
type textarea "Видишь милая, твоя мамочка знаят что такое чёрные мальчики. Мне на этом видео в…"
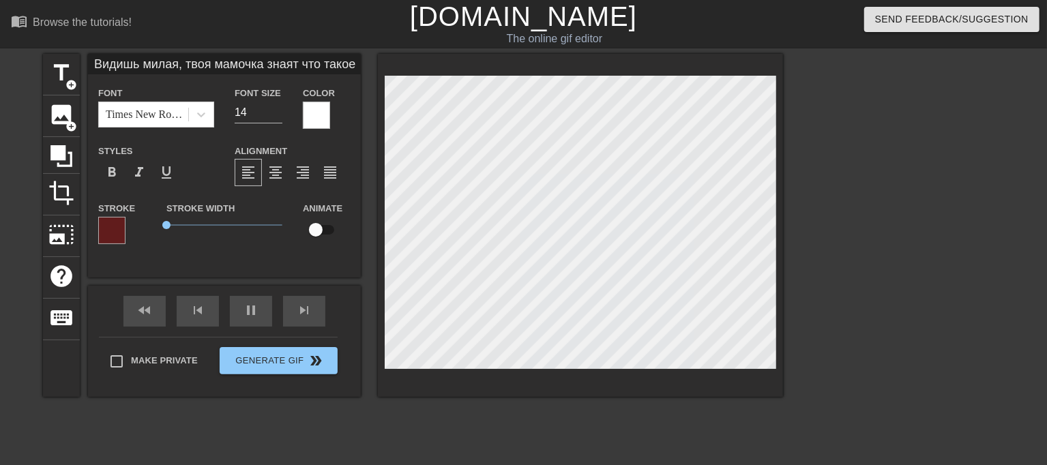
scroll to position [3, 19]
click at [837, 138] on div at bounding box center [901, 258] width 205 height 409
type input "Видишь милая, твоя мамочка знаят что такое чёрные мальчики.Мне на этом видео вс…"
type textarea "Видишь милая, твоя мамочка знаят что такое чёрные мальчики. Мне на этом видео в…"
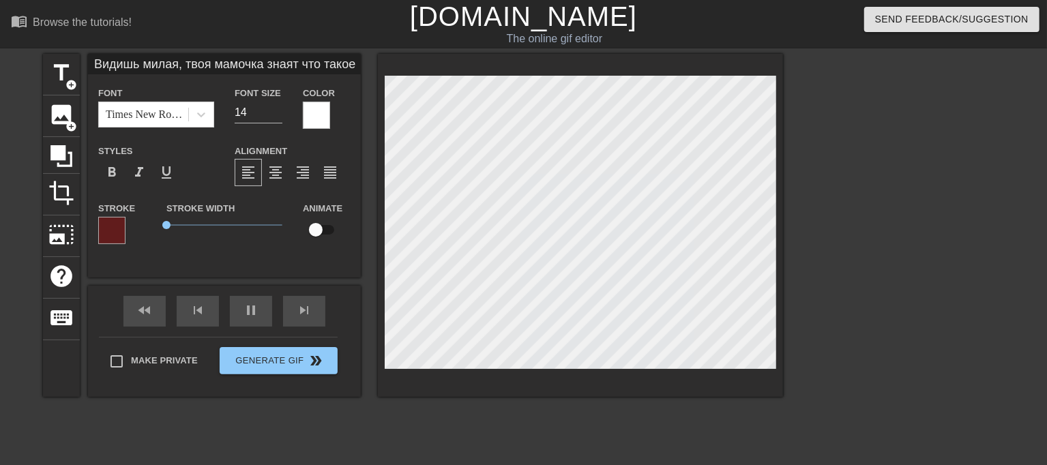
type input "Видишь милая, твоя мамочка знаят что такое чёрные мальчики.Мне на этом видео вс…"
type textarea "Видишь милая, твоя мамочка знаят что такое чёрные мальчики. Мне на этом видео в…"
type input "Видишь милая, твоя мамочка знаят что такое чёрные мальчики.Мне на этом видео вс…"
type textarea "Видишь милая, твоя мамочка знаят что такое чёрные мальчики. Мне на этом видео в…"
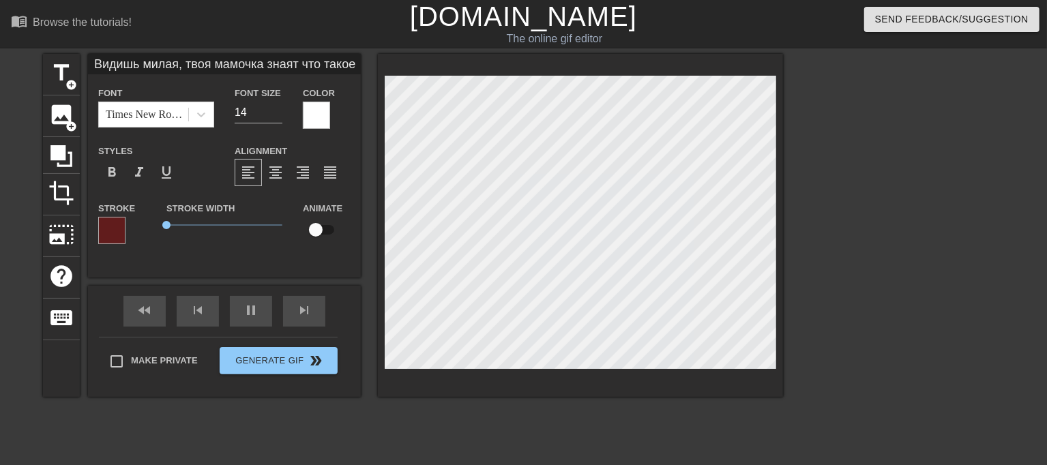
type input "Видишь милая, твоя мамочка знаят что такое чёрные мальчики.Мне на этом видео вс…"
type textarea "Видишь милая, твоя мамочка знаят что такое чёрные мальчики. Мне на этом видео в…"
type input "Видишь милая, твоя мамочка знаят что такое чёрные мальчики.Мне на этом видео вс…"
type textarea "Видишь милая, твоя мамочка знаят что такое чёрные мальчики. Мне на этом видео в…"
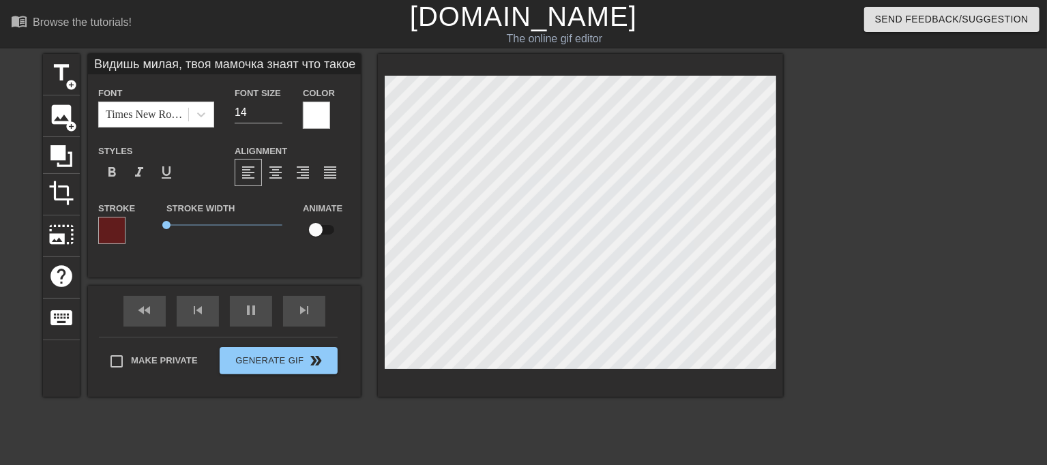
scroll to position [1, 1]
type input "Видишь милая, твоя мамочка знаят что такое чёрные мальчики.Мне на этом видео вс…"
type textarea "Видишь милая, твоя мамочка знаят что такое чёрные мальчики. Мне на этом видео в…"
type input "Видишь милая, твоя мамочка знаят что такое чёрные мальчики.Мне на этом видео вс…"
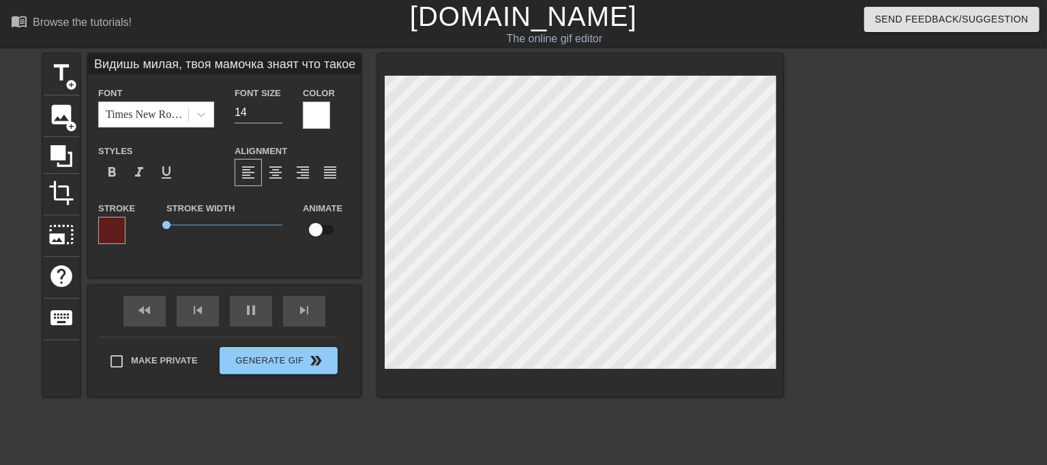
type textarea "Видишь милая, твоя мамочка знаят что такое чёрные мальчики. Мне на этом видео в…"
type input "Видишь милая, твоя мамочка знаят что такое чёрные мальчики.Мне на этом видео вс…"
type textarea "Видишь милая, твоя мамочка знаят что такое чёрные мальчики. Мне на этом видео в…"
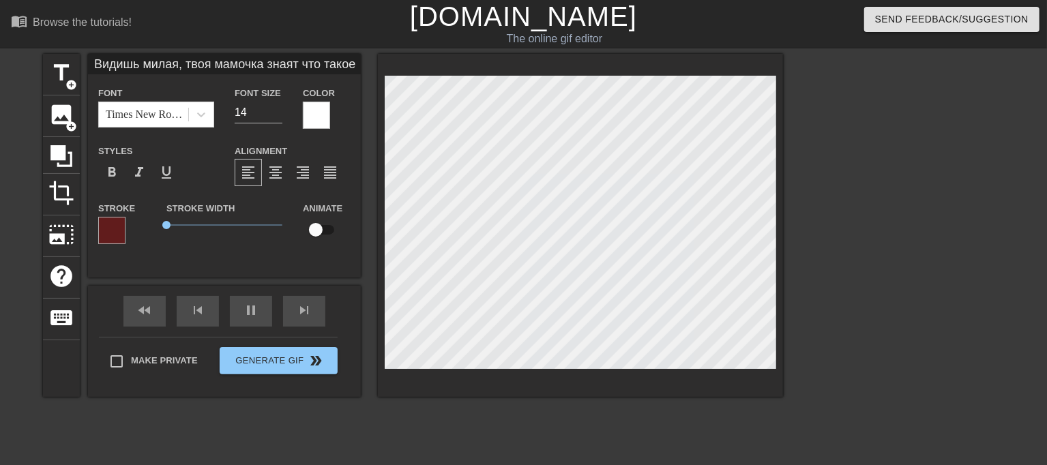
type input "Видишь милая, твоя мамочка знаят что такое чёрные мальчики.Мне на этом видео вс…"
type textarea "Видишь милая, твоя мамочка знаят что такое чёрные мальчики. Мне на этом видео в…"
type input "Видишь милая, твоя мамочка знаят что такое чёрные мальчики.Мне на этом видео вс…"
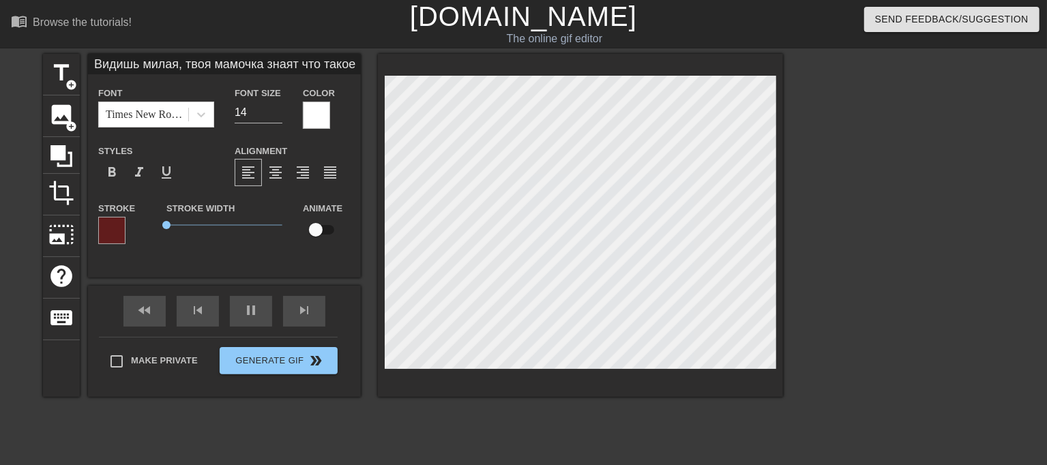
type textarea "Видишь милая, твоя мамочка знаят что такое чёрные мальчики. Мне на этом видео в…"
type input "Видишь милая, твоя мамочка знаят что такое чёрные мальчики.Мне на этом видео вс…"
type textarea "Видишь милая, твоя мамочка знаят что такое чёрные мальчики. Мне на этом видео в…"
paste textarea "не досмотри как он спустит [PERSON_NAME]"
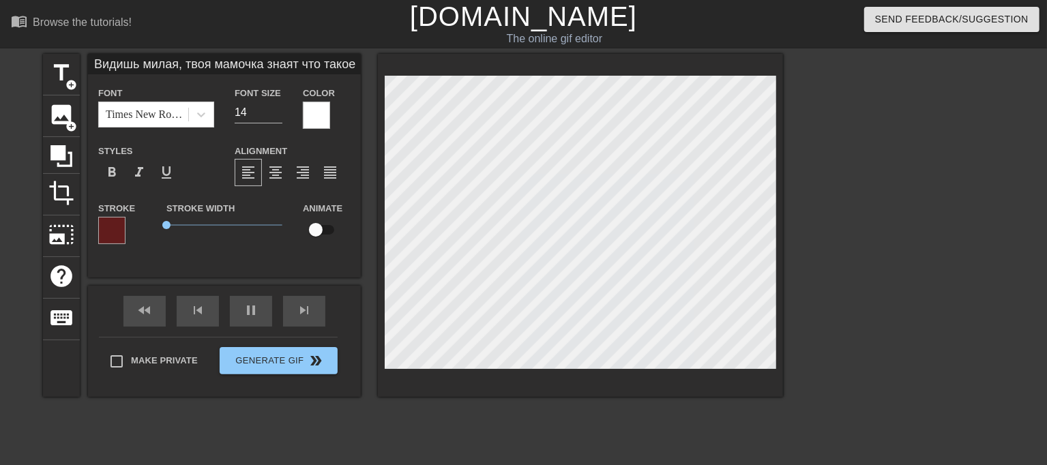
type input "Видишь милая, твоя мамочка знаят что такое чёрные мальчики.Мне на этом видео вс…"
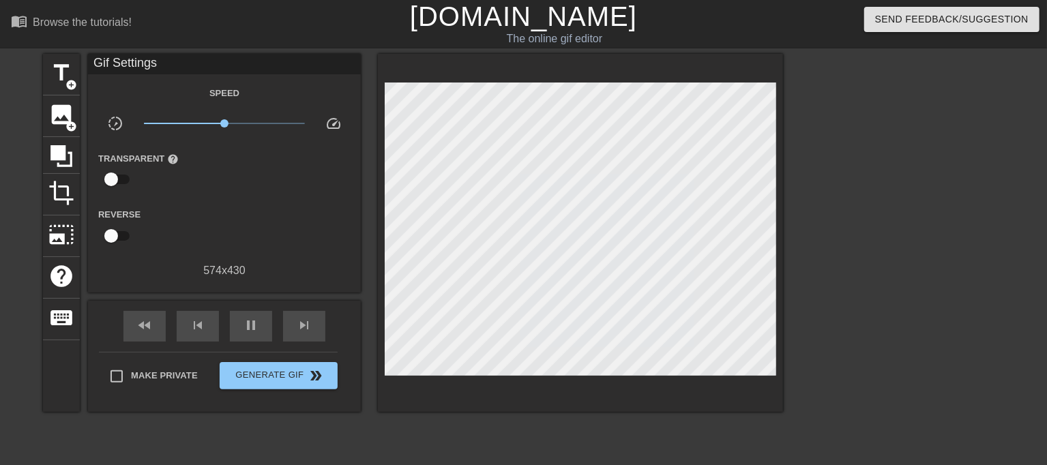
click at [819, 205] on div at bounding box center [901, 258] width 205 height 409
click at [884, 211] on div at bounding box center [901, 258] width 205 height 409
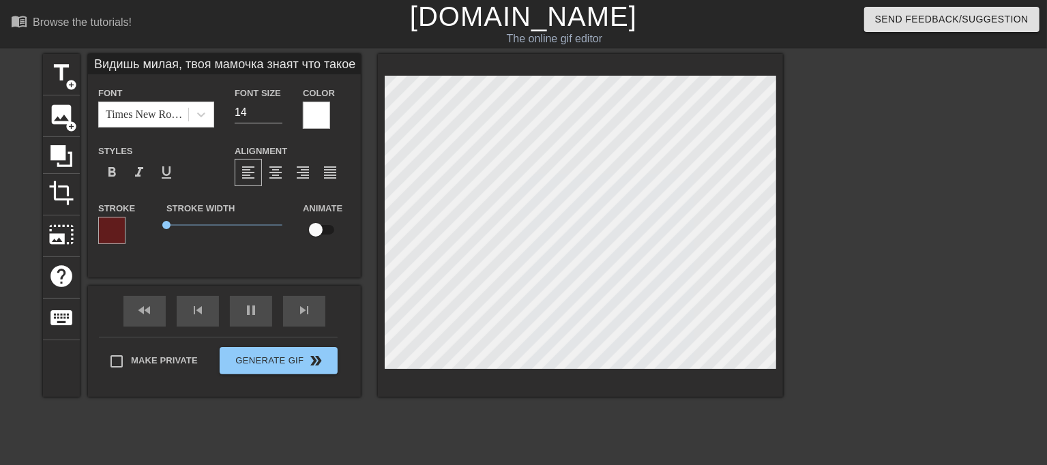
scroll to position [3, 11]
click at [463, 74] on div at bounding box center [580, 225] width 405 height 343
click at [462, 29] on div "menu_book Browse the tutorials! [DOMAIN_NAME] The online gif editor Send Feedba…" at bounding box center [523, 272] width 1047 height 544
